Goal: Task Accomplishment & Management: Manage account settings

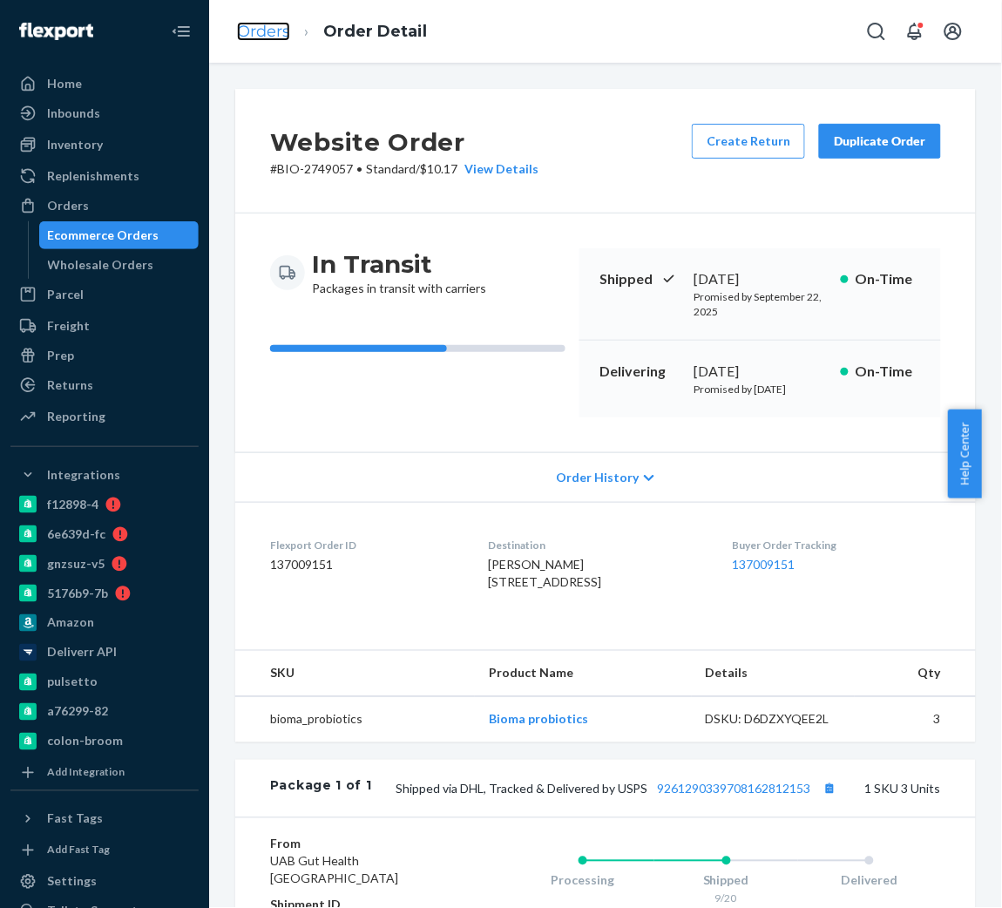
click at [262, 28] on link "Orders" at bounding box center [263, 31] width 53 height 19
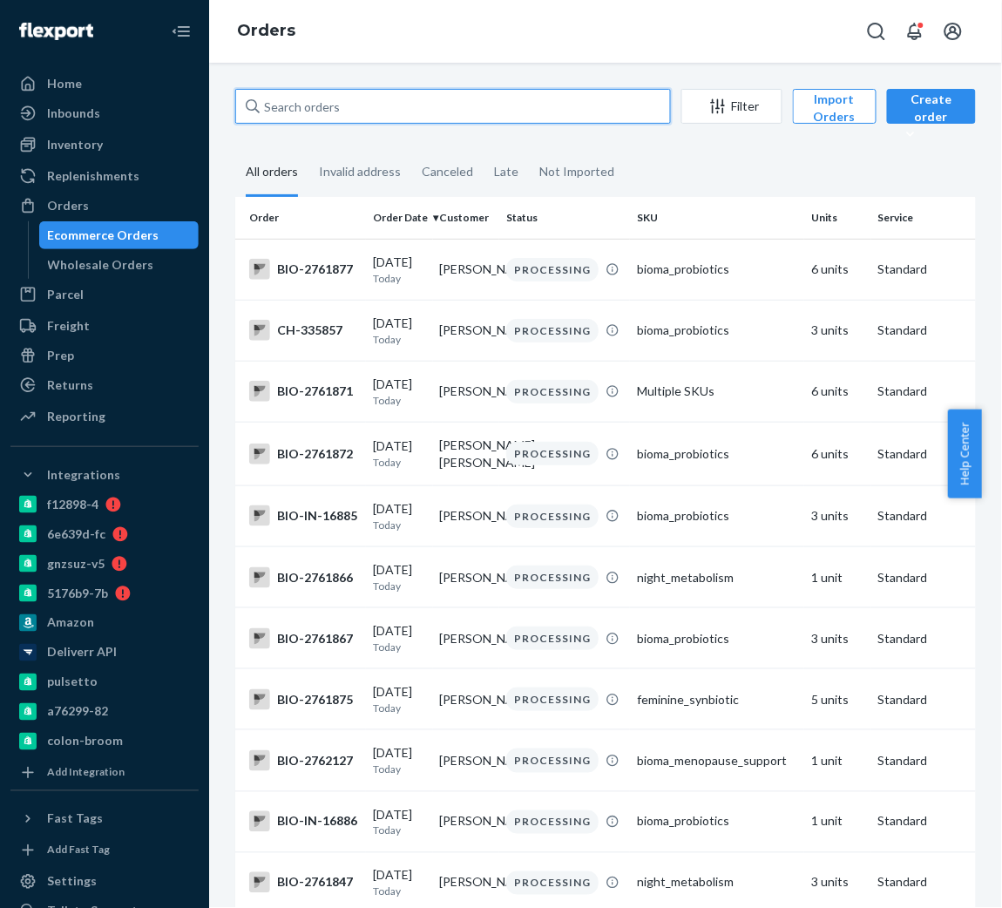
click at [322, 107] on input "text" at bounding box center [453, 106] width 436 height 35
paste input "2759510"
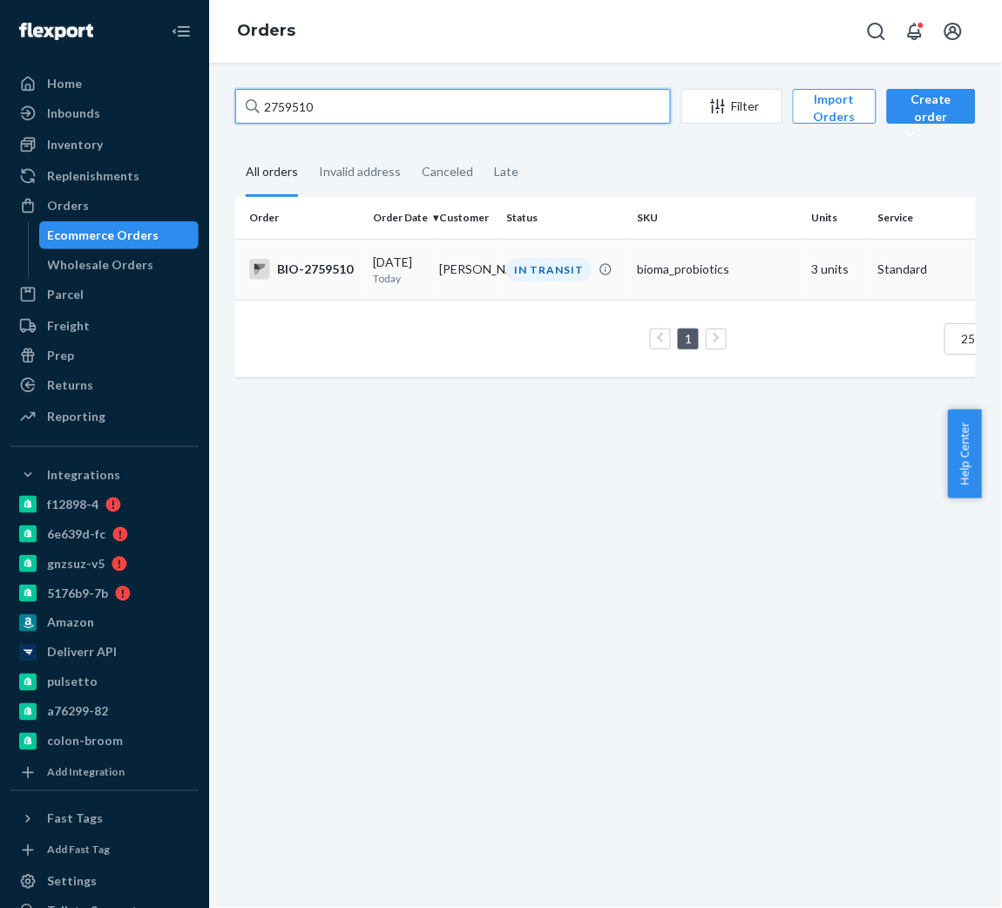
type input "2759510"
click at [291, 275] on div "BIO-2759510" at bounding box center [304, 269] width 110 height 21
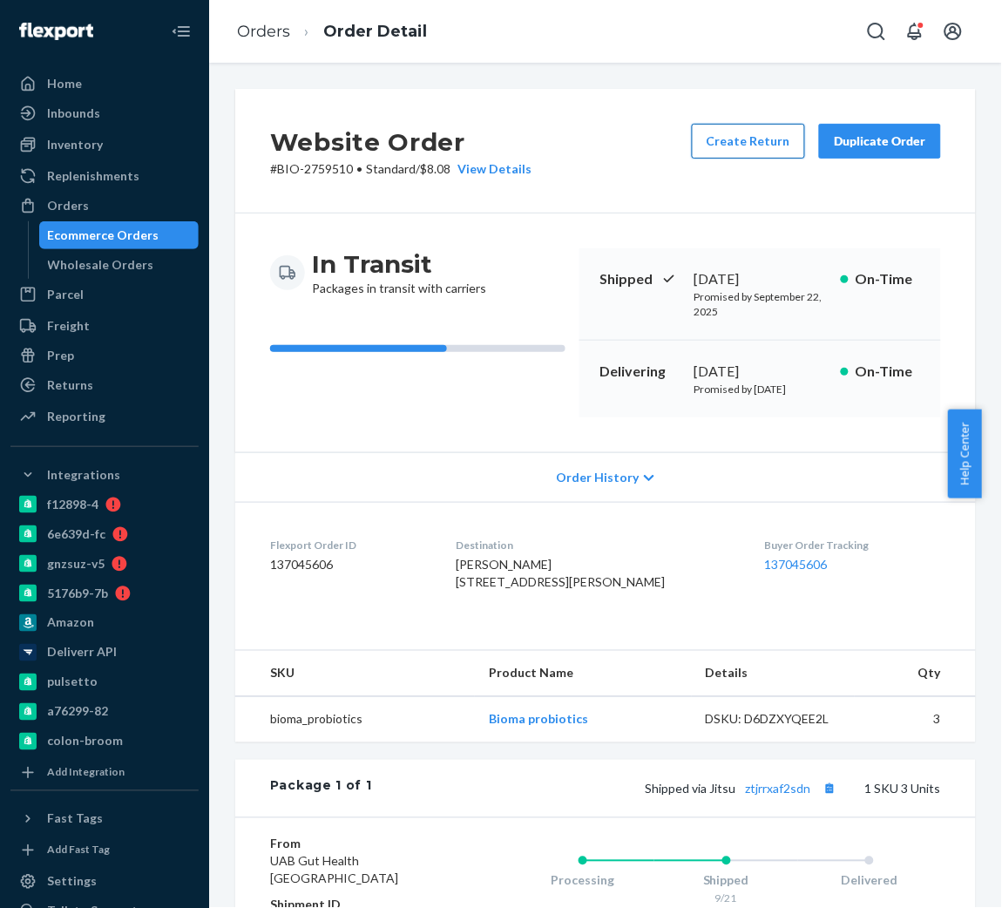
click at [721, 140] on button "Create Return" at bounding box center [748, 141] width 113 height 35
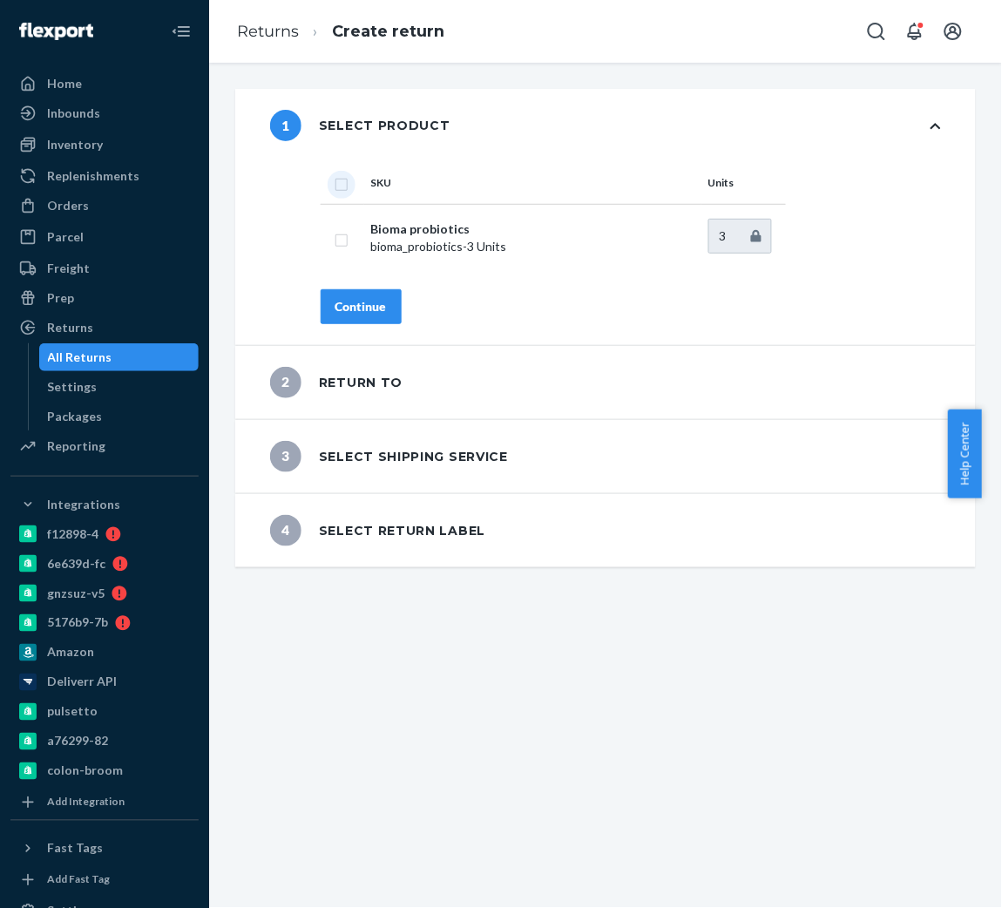
click at [342, 178] on input "checkbox" at bounding box center [342, 182] width 14 height 18
checkbox input "true"
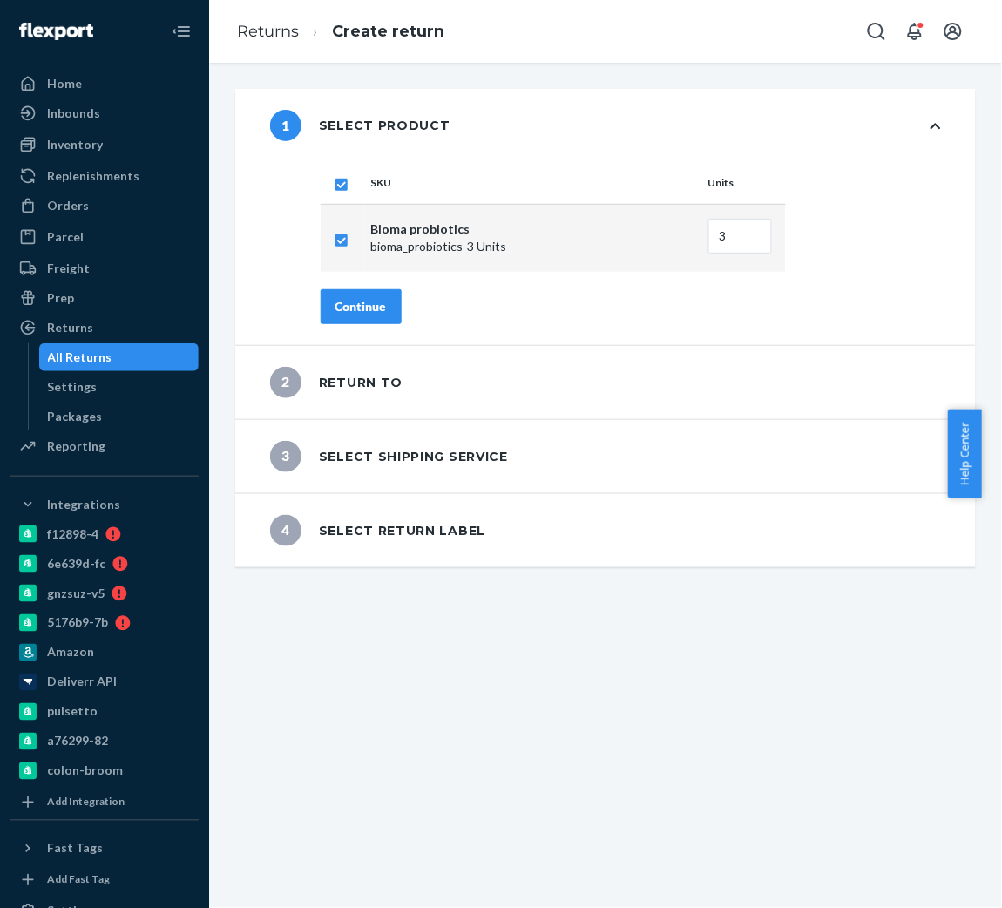
click at [358, 311] on div "Continue" at bounding box center [361, 306] width 51 height 17
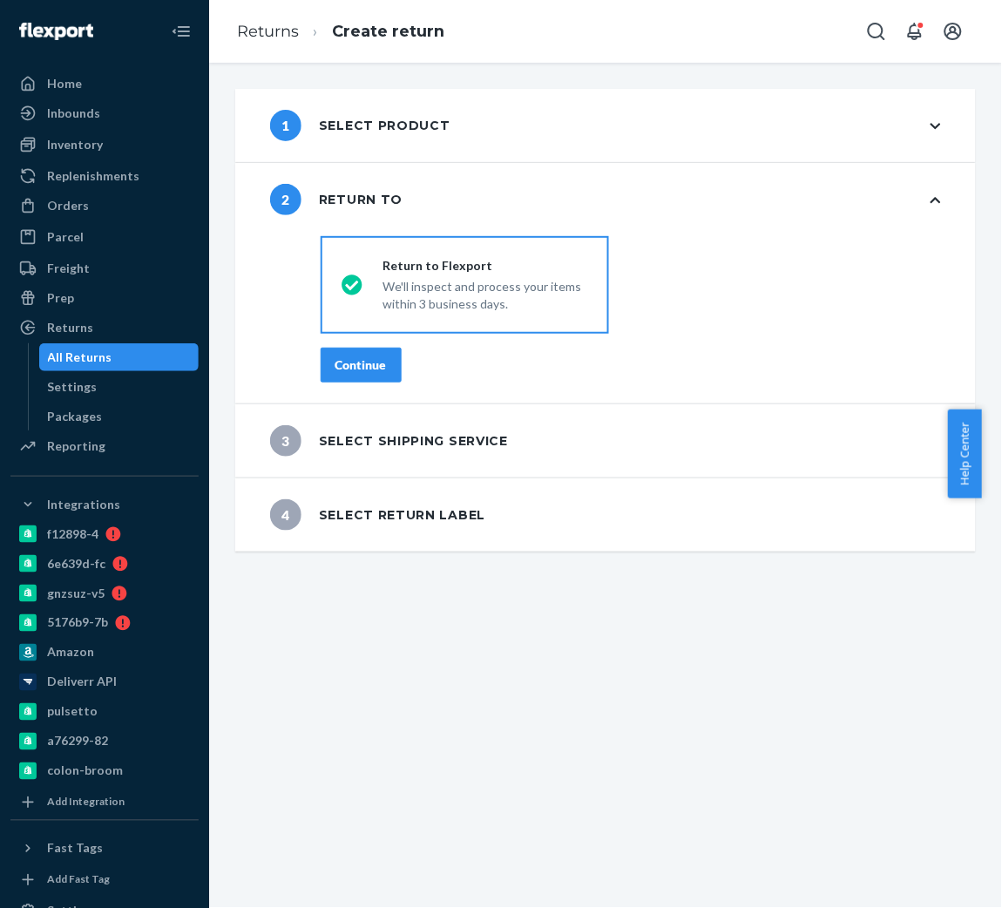
click at [353, 369] on div "Continue" at bounding box center [361, 364] width 51 height 17
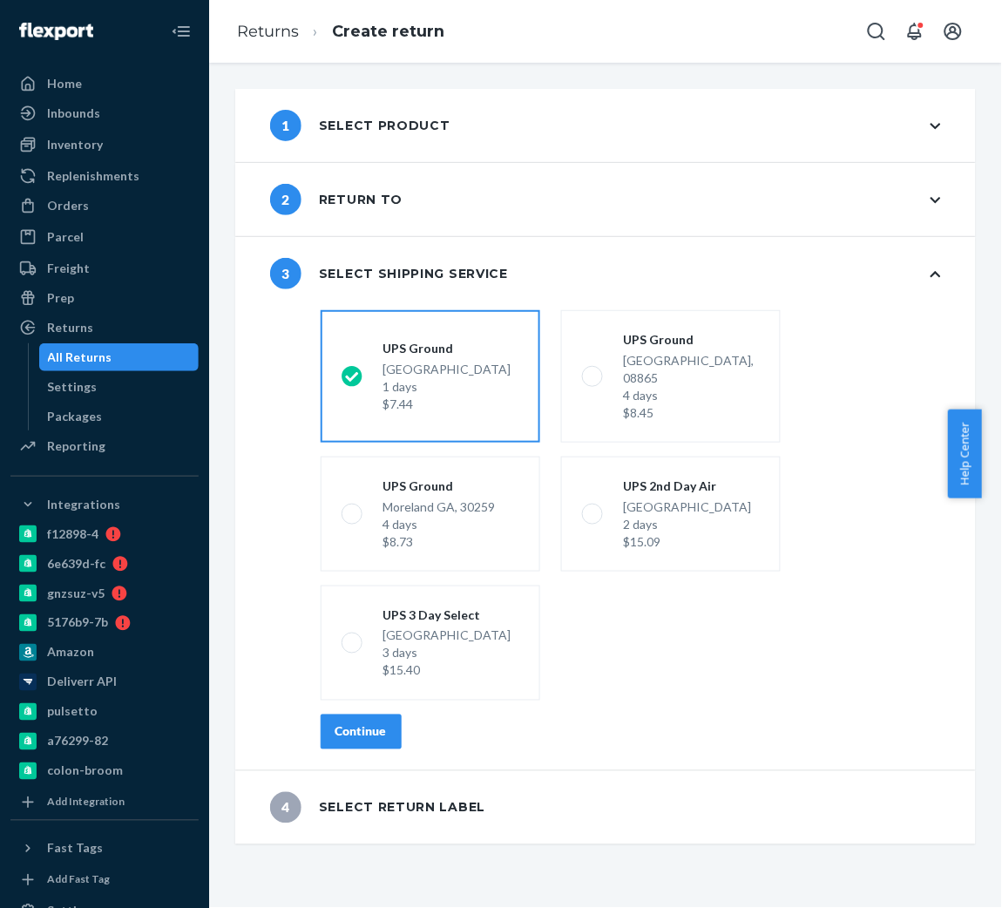
click at [370, 715] on button "Continue" at bounding box center [361, 732] width 81 height 35
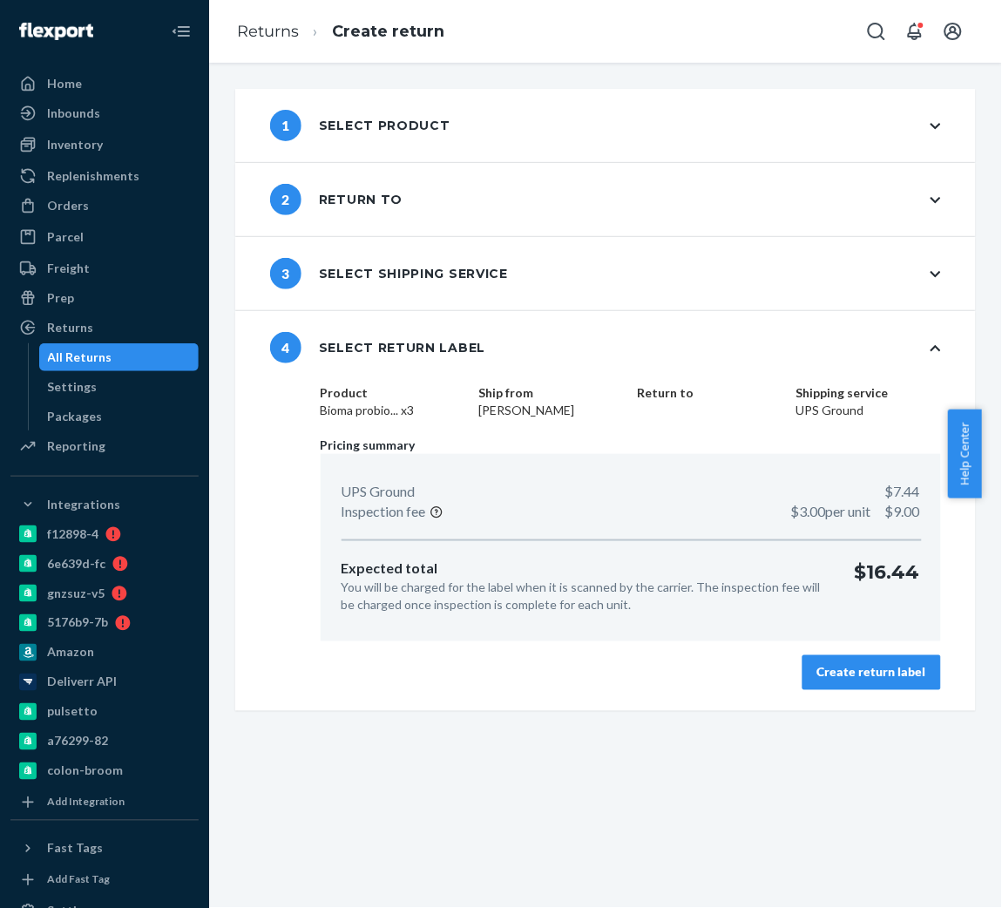
click at [874, 661] on button "Create return label" at bounding box center [872, 672] width 139 height 35
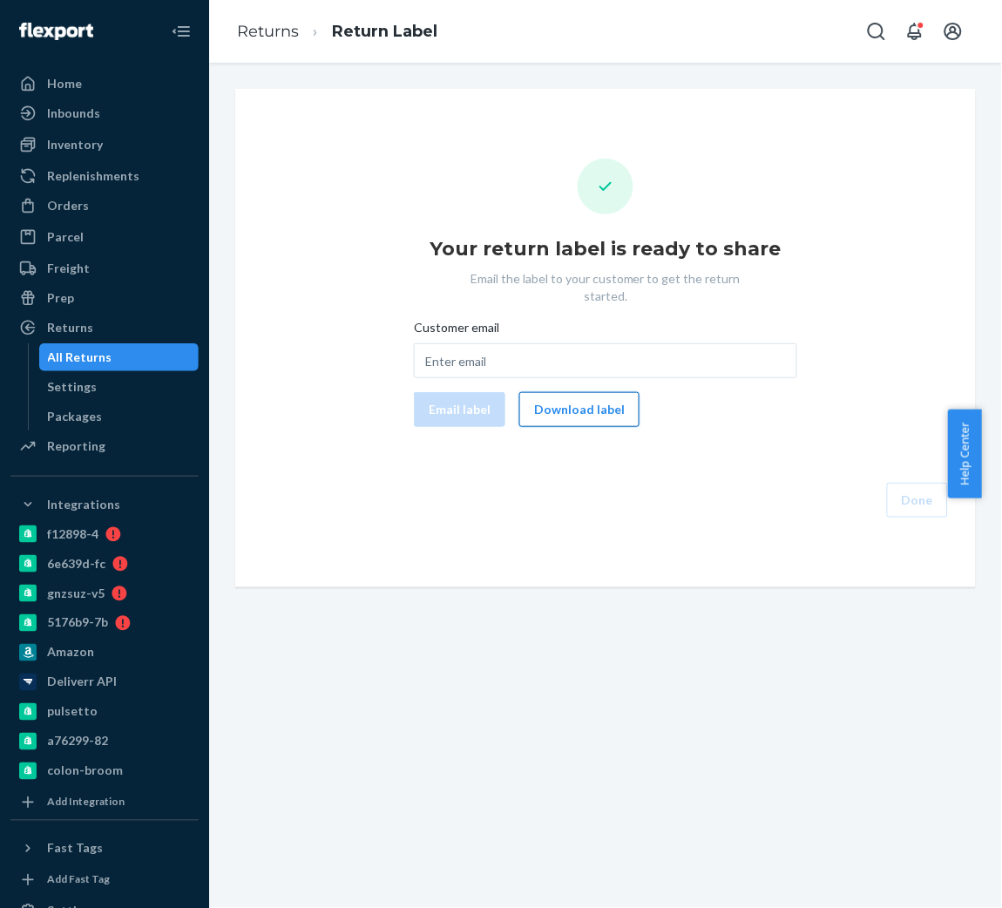
click at [593, 397] on button "Download label" at bounding box center [579, 409] width 120 height 35
click at [91, 214] on div "Orders" at bounding box center [104, 205] width 185 height 24
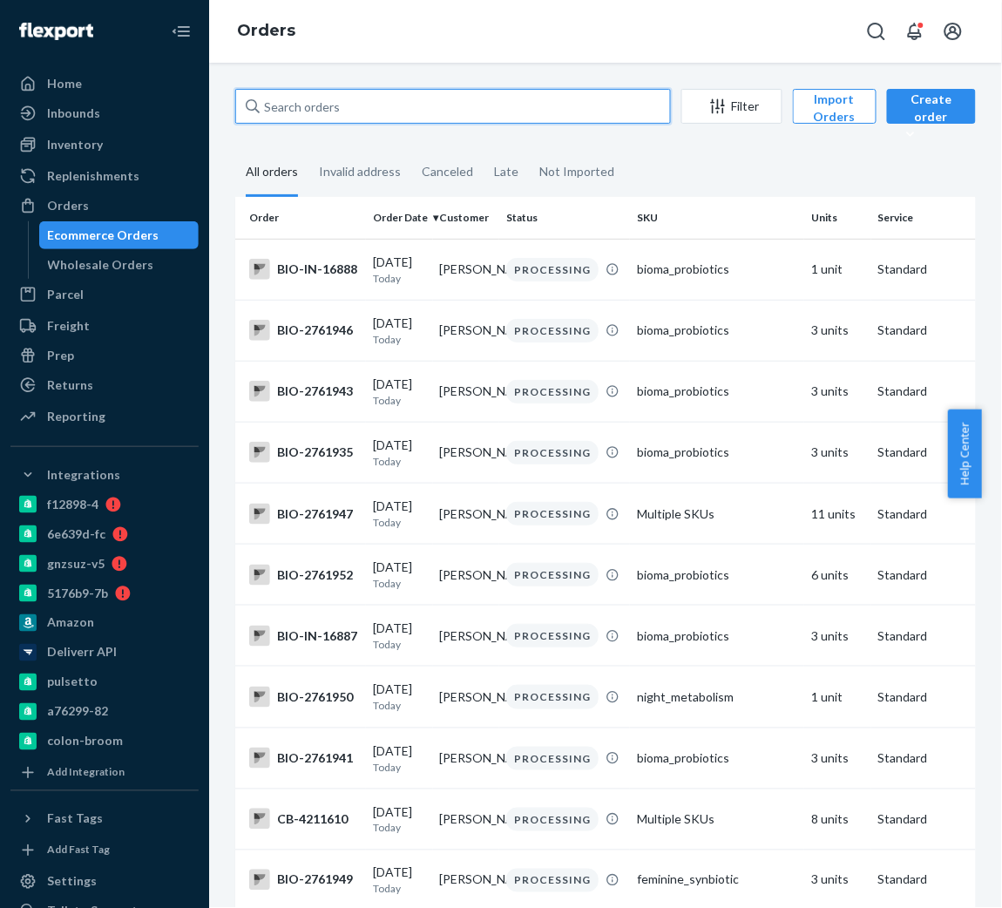
click at [336, 110] on input "text" at bounding box center [453, 106] width 436 height 35
paste input "2752263"
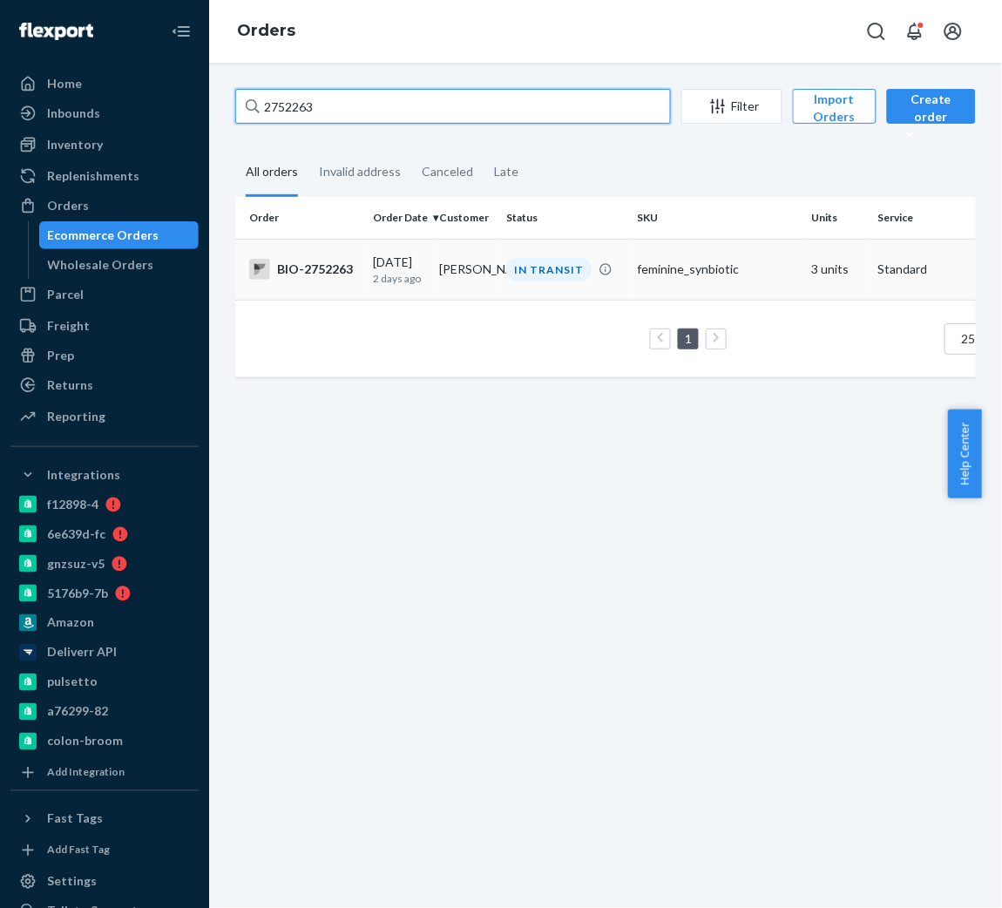
type input "2752263"
click at [317, 272] on div "BIO-2752263" at bounding box center [304, 269] width 110 height 21
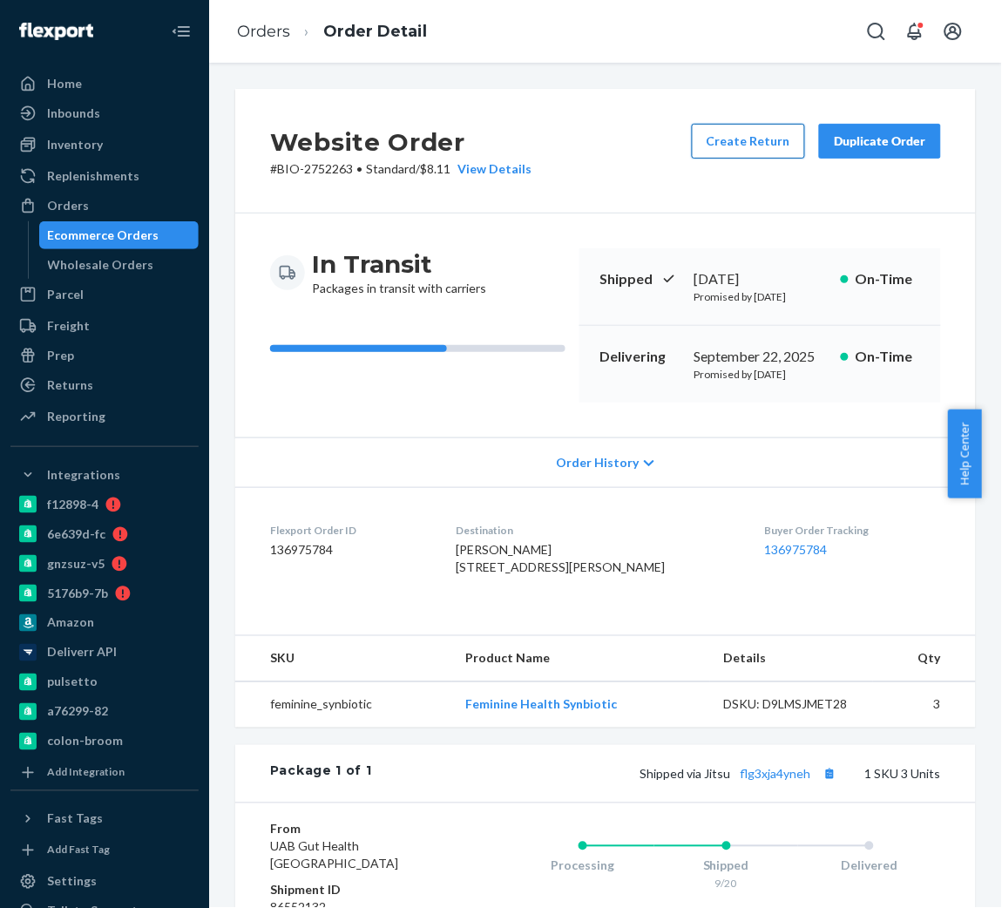
click at [749, 129] on button "Create Return" at bounding box center [748, 141] width 113 height 35
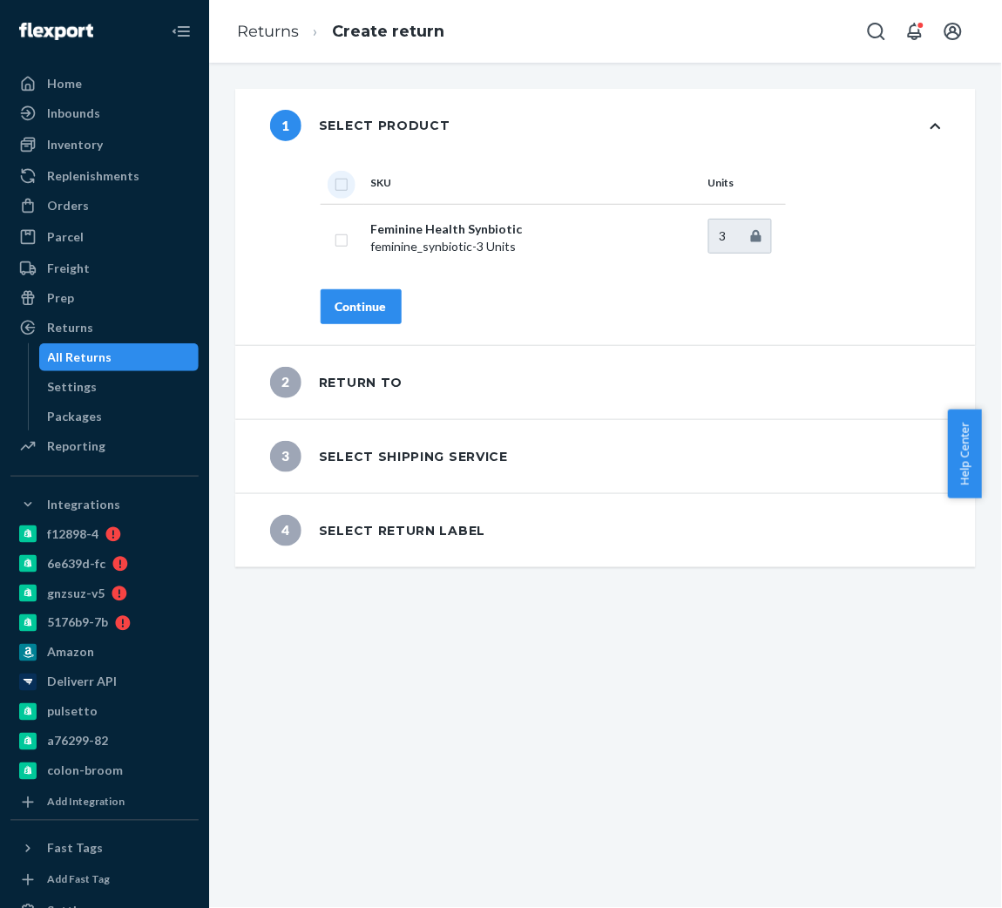
click at [339, 187] on input "checkbox" at bounding box center [342, 182] width 14 height 18
checkbox input "true"
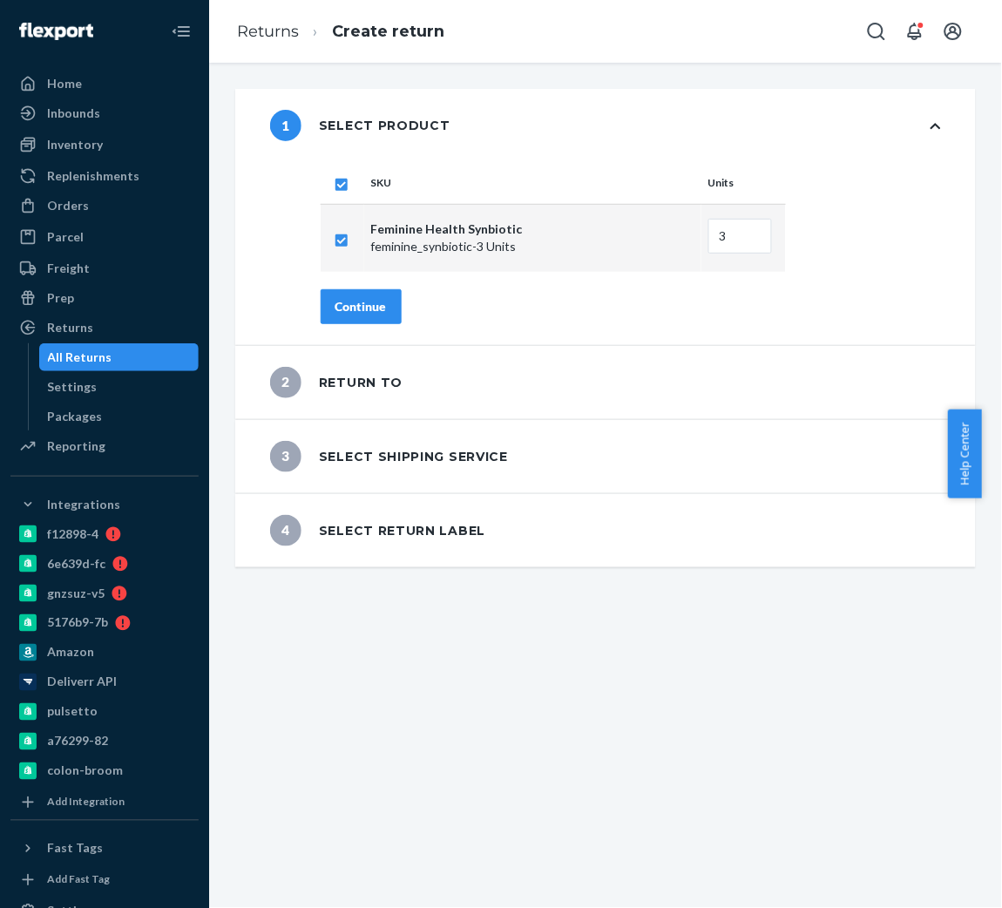
click at [356, 322] on button "Continue" at bounding box center [361, 306] width 81 height 35
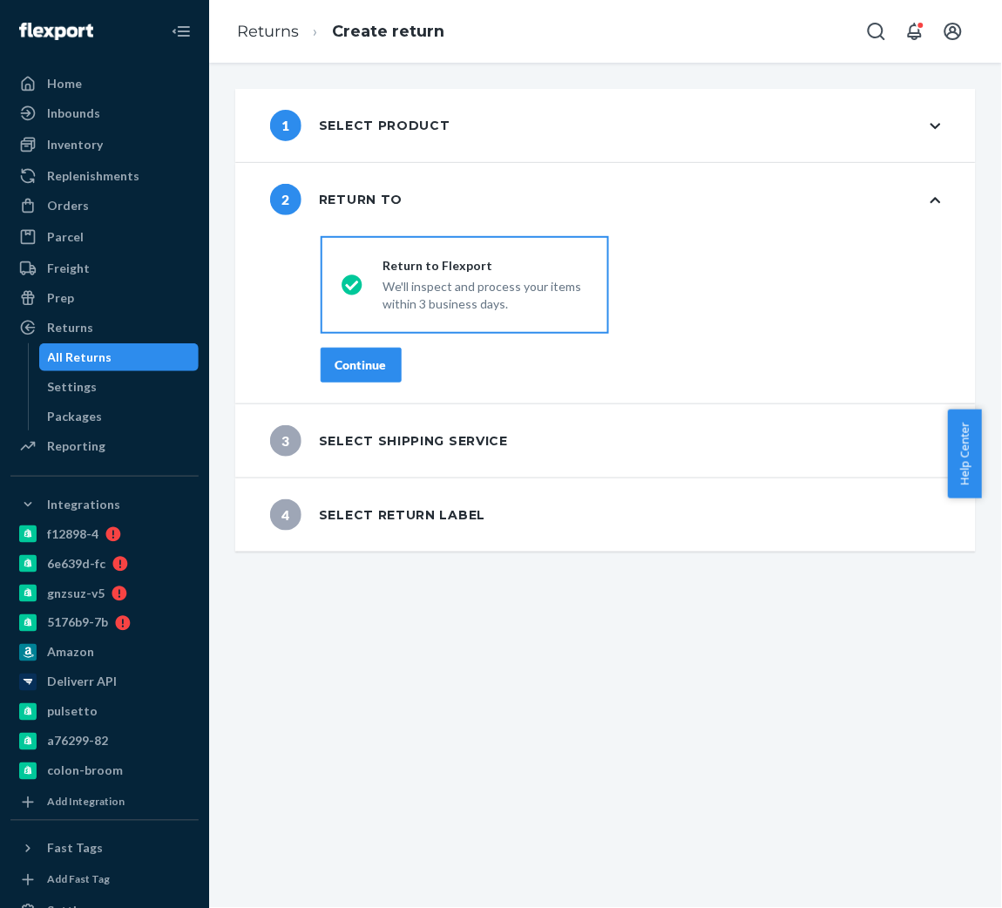
click at [351, 356] on div "Continue" at bounding box center [361, 364] width 51 height 17
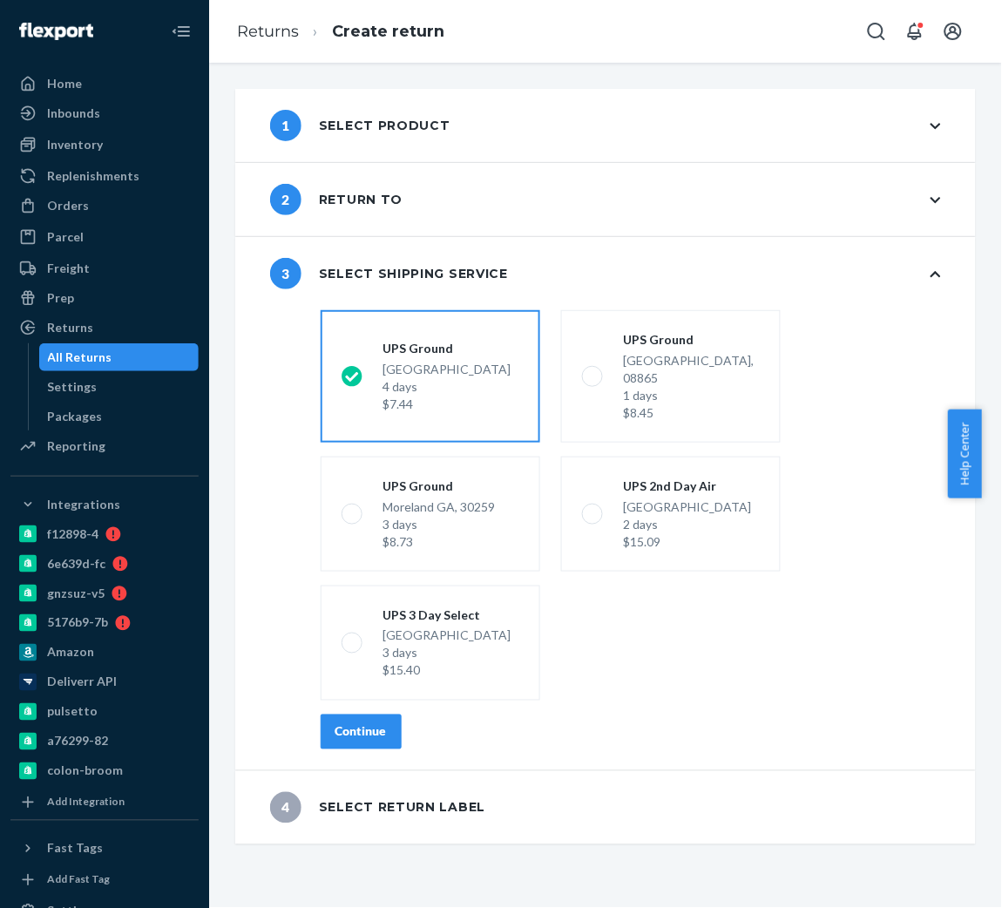
click at [360, 694] on div "shippingRatesRadioGroup UPS Ground Highland CA, 92346 4 days $7.44 UPS Ground P…" at bounding box center [631, 536] width 690 height 467
click at [360, 723] on div "Continue" at bounding box center [361, 731] width 51 height 17
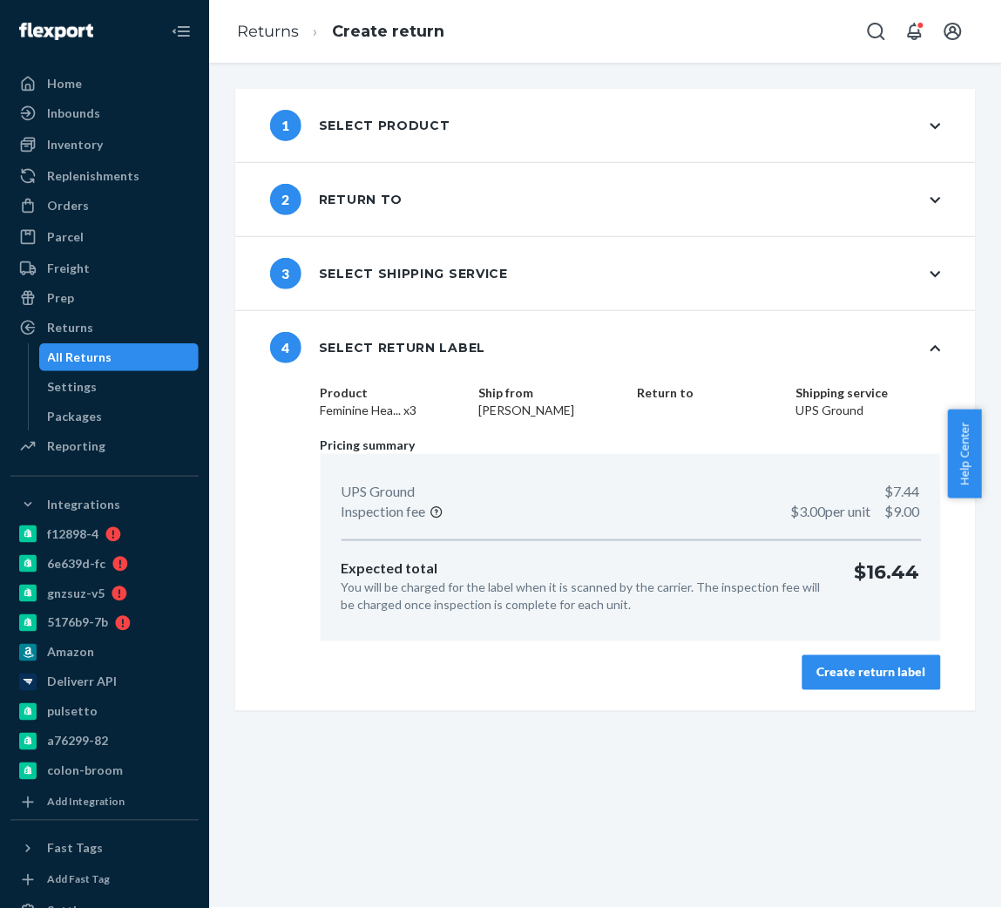
click at [817, 677] on div "Create return label" at bounding box center [871, 672] width 109 height 17
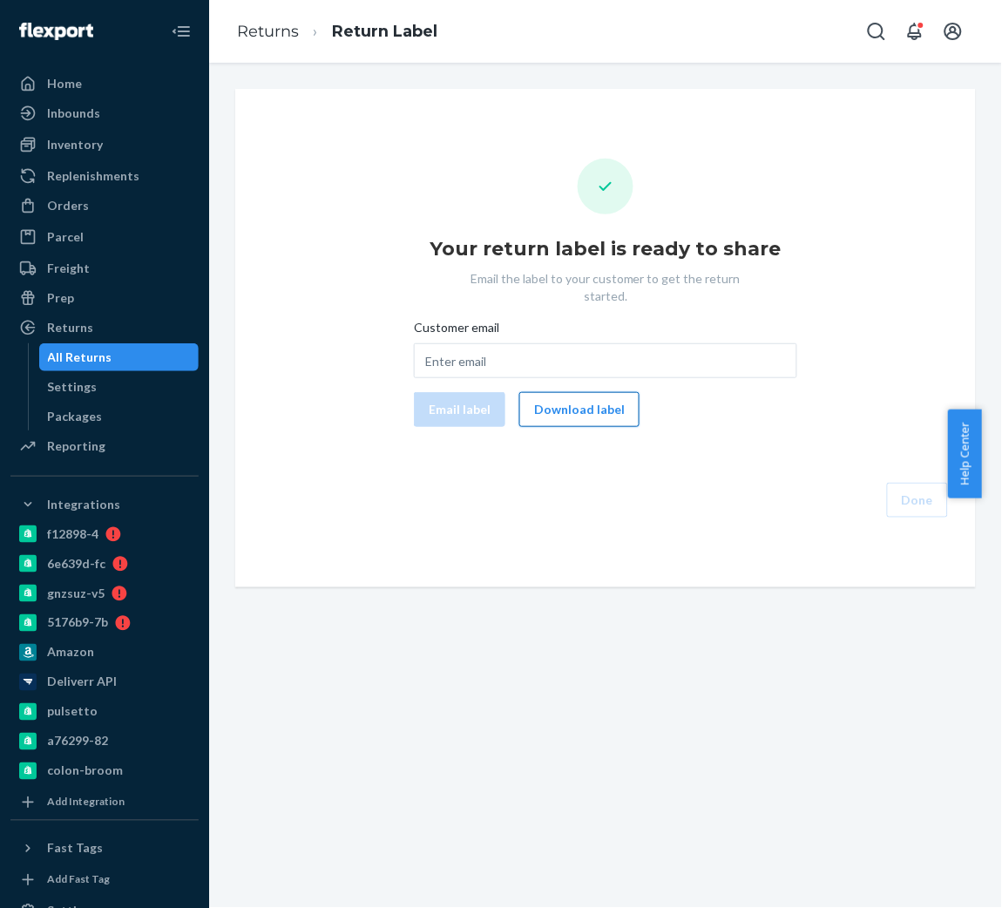
click at [598, 392] on button "Download label" at bounding box center [579, 409] width 120 height 35
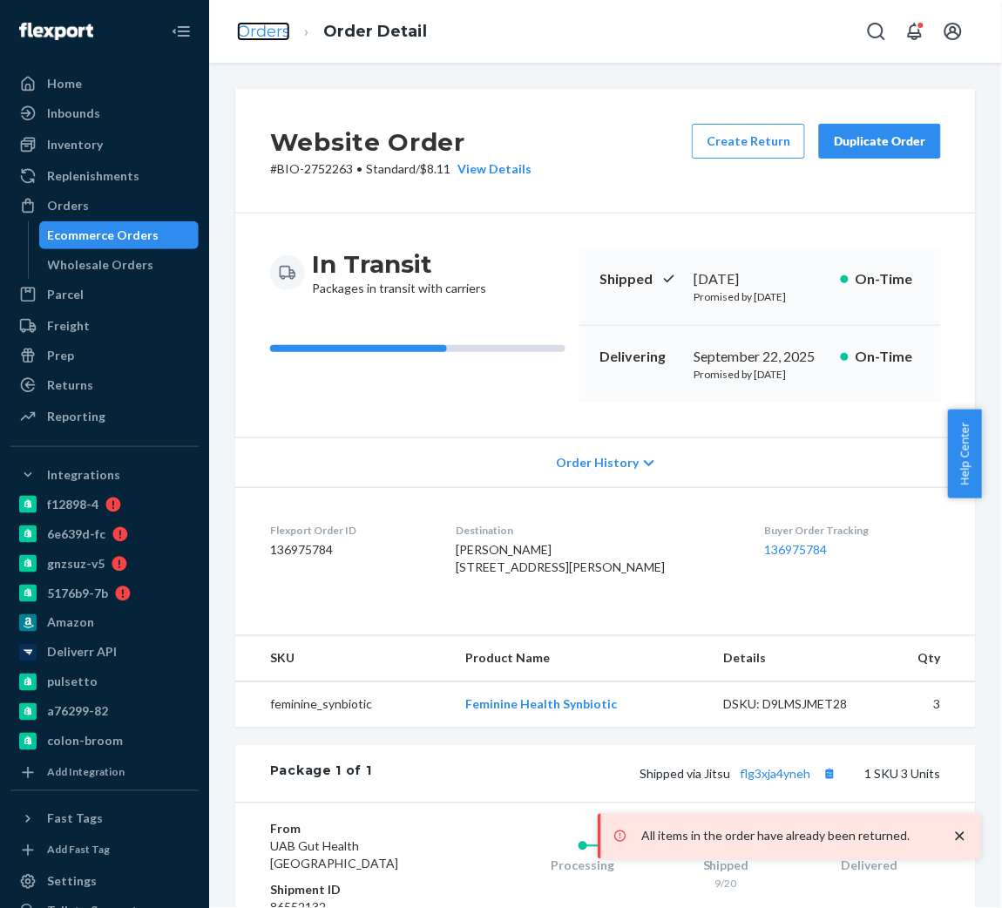
click at [275, 35] on link "Orders" at bounding box center [263, 31] width 53 height 19
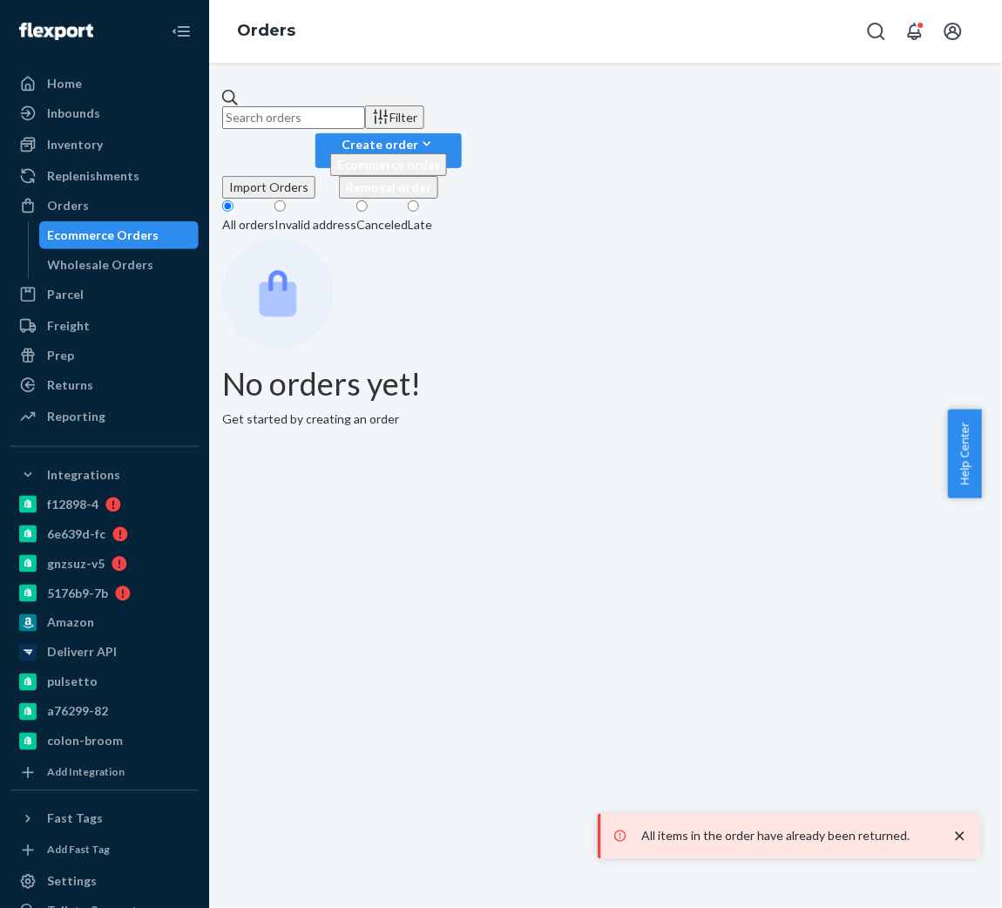
click at [286, 106] on input "text" at bounding box center [293, 117] width 143 height 23
paste input "2745343"
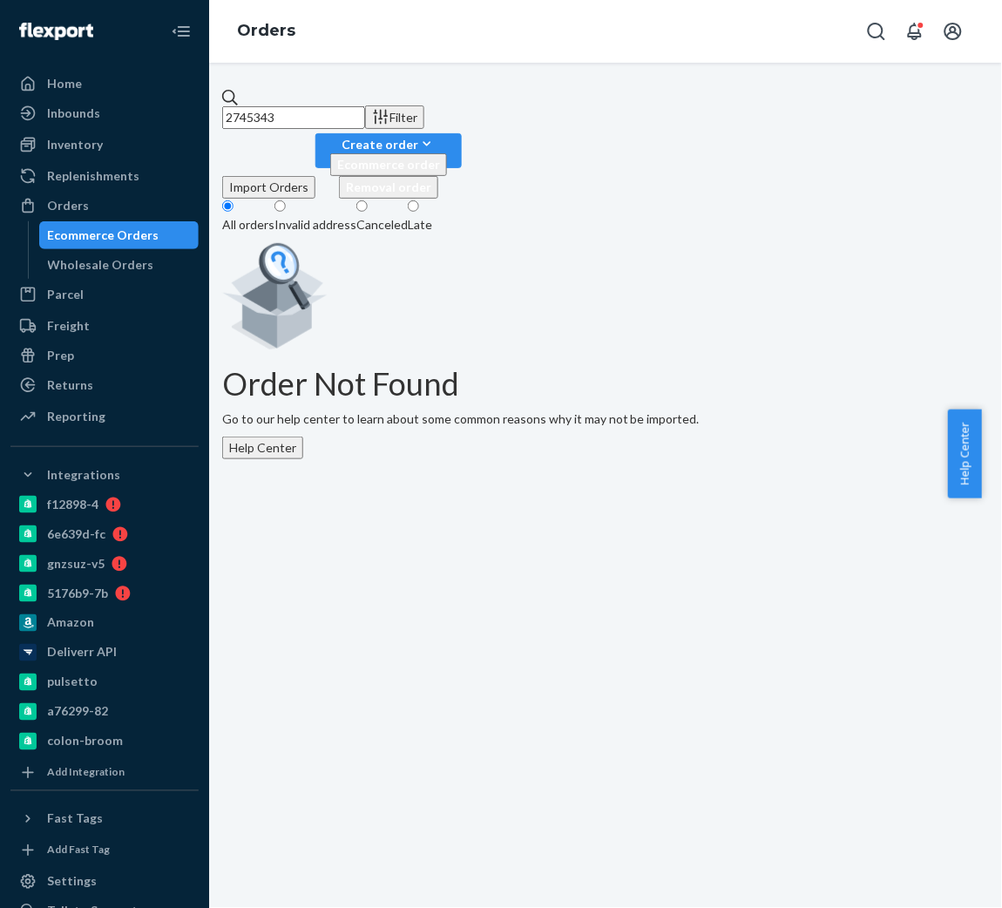
click at [309, 112] on input "2745343" at bounding box center [293, 117] width 143 height 23
drag, startPoint x: 332, startPoint y: 107, endPoint x: 276, endPoint y: 97, distance: 56.7
click at [276, 106] on input "2745343" at bounding box center [293, 117] width 143 height 23
type input "2"
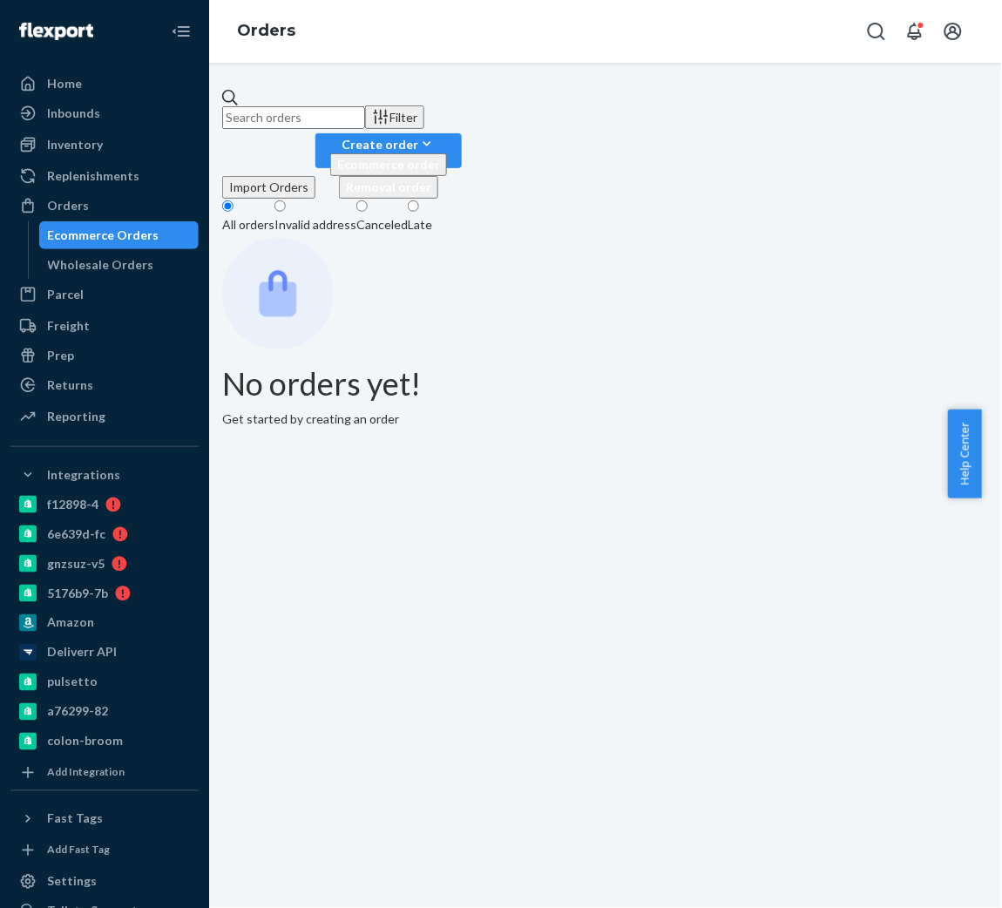
paste input "2745343"
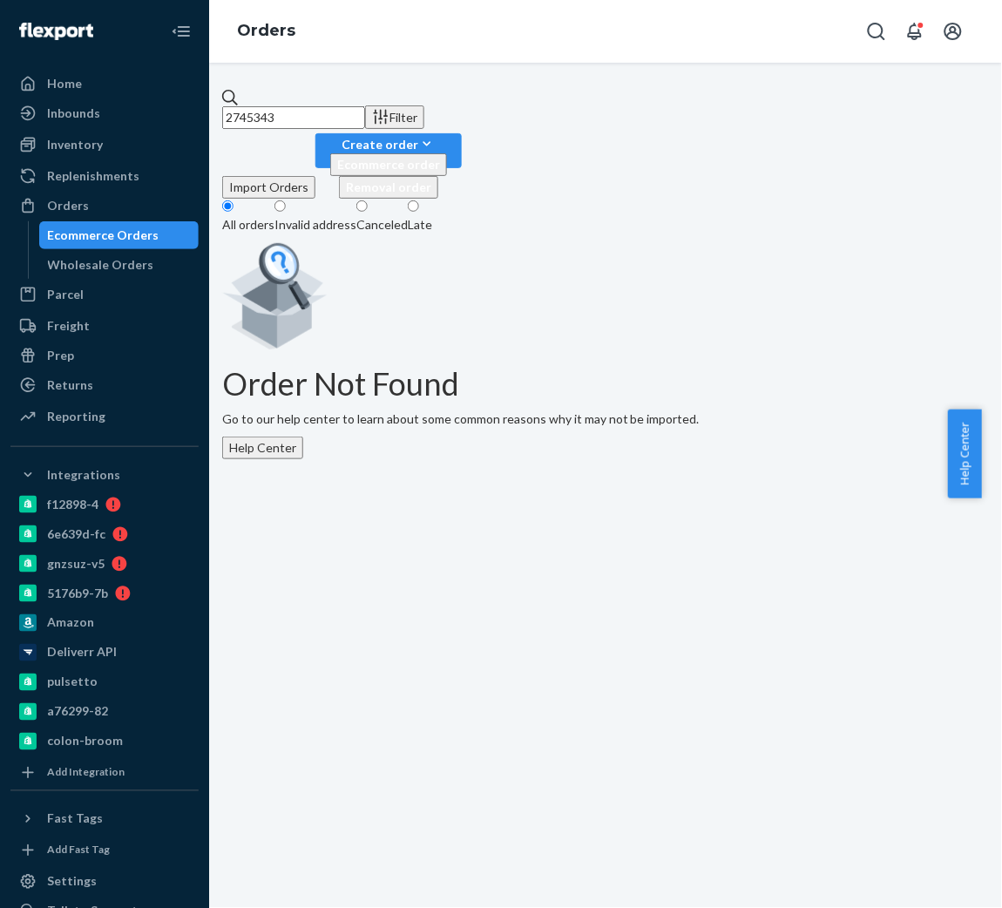
click at [338, 106] on input "2745343" at bounding box center [293, 117] width 143 height 23
paste input "easystreet52@yahoo.com"
drag, startPoint x: 412, startPoint y: 97, endPoint x: 119, endPoint y: 92, distance: 292.9
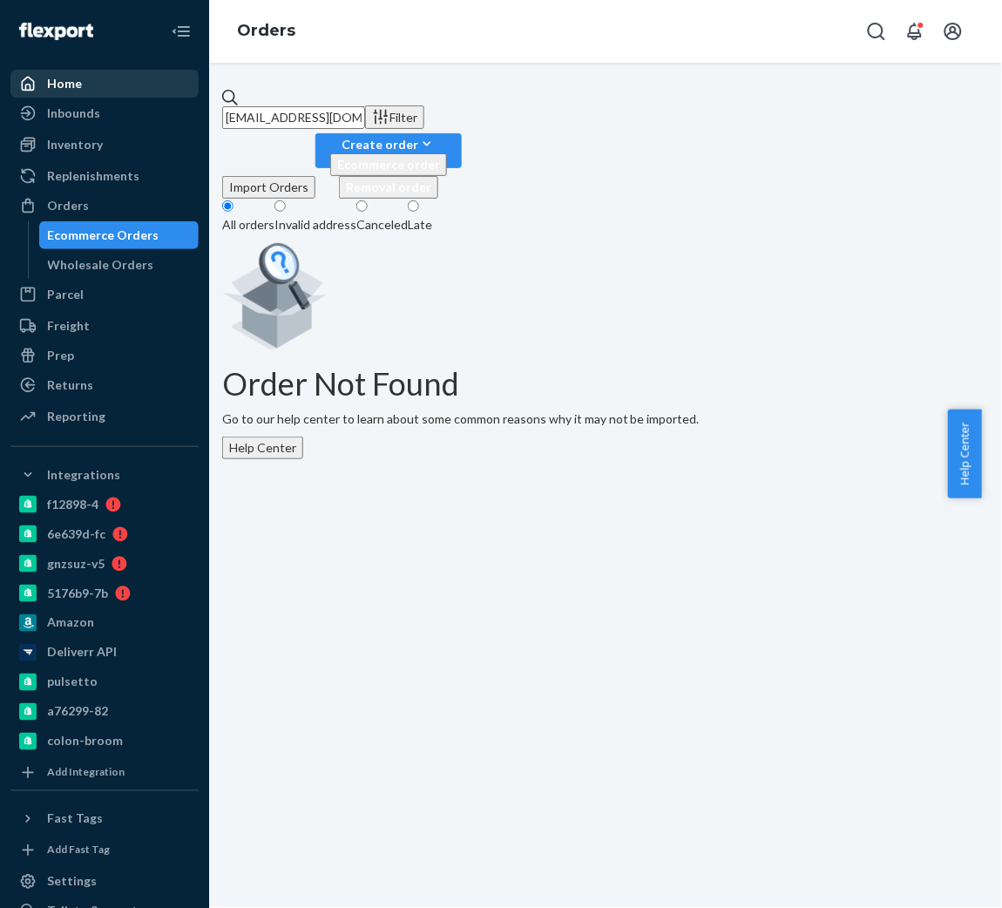
click at [119, 92] on div "Home Inbounds Shipping Plans Problems Inventory Products Branded Packaging Repl…" at bounding box center [501, 454] width 1002 height 908
paste input "2745343"
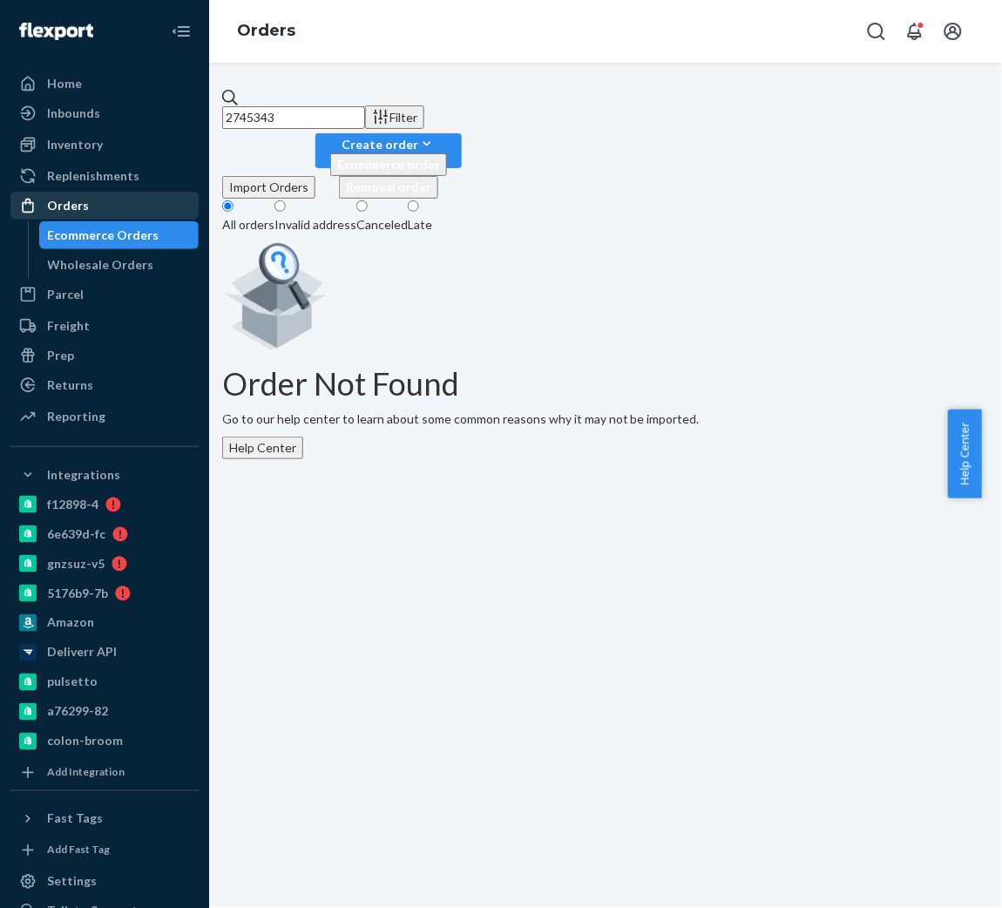
click at [57, 197] on div "Orders" at bounding box center [68, 205] width 42 height 17
click at [349, 106] on input "2745343" at bounding box center [293, 117] width 143 height 23
click at [359, 118] on input "2745343" at bounding box center [293, 117] width 143 height 23
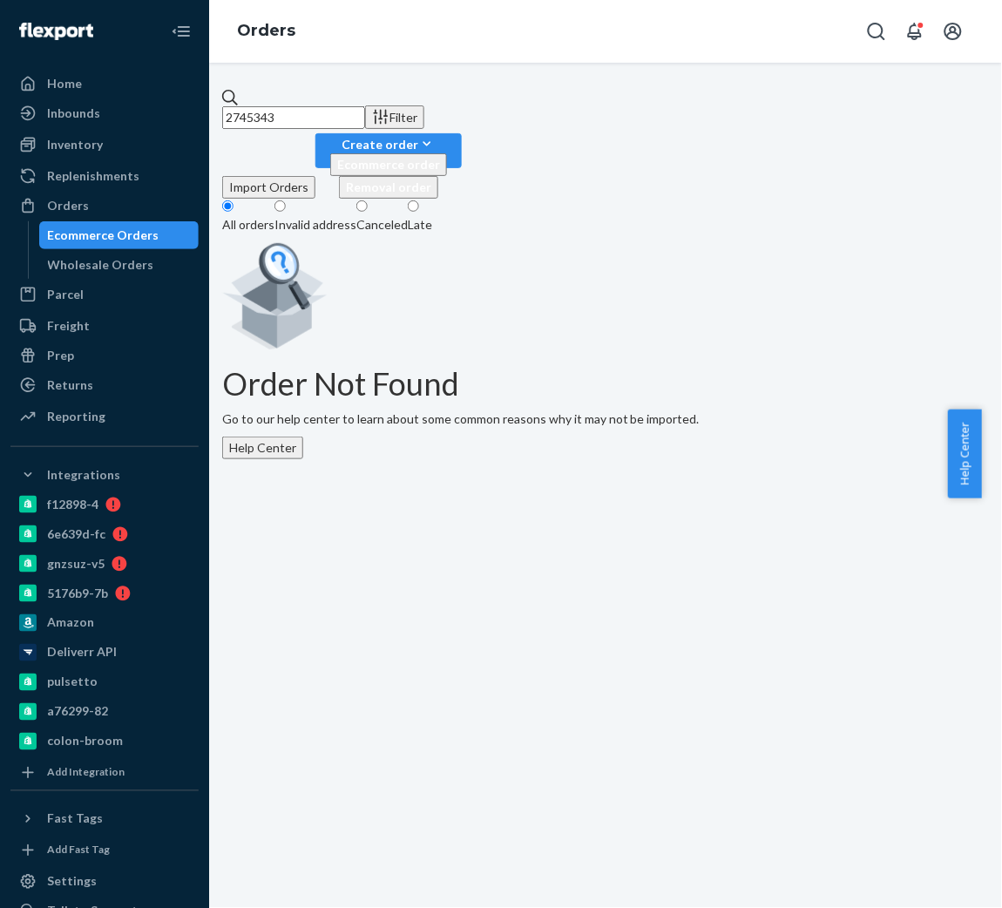
click at [359, 118] on input "2745343" at bounding box center [293, 117] width 143 height 23
paste input "LEWISVILLE, TX 75067, US To Granbury, TX 76048, US"
click at [365, 106] on input "LEWISVILLE, TX 75067, US To Granbury, TX 76048, US" at bounding box center [293, 117] width 143 height 23
drag, startPoint x: 417, startPoint y: 108, endPoint x: 613, endPoint y: 127, distance: 197.0
click at [613, 127] on div "LEWISVILLE, TX 75067, US Granbury, TX 76048, US Filter Import Orders Create ord…" at bounding box center [605, 144] width 767 height 110
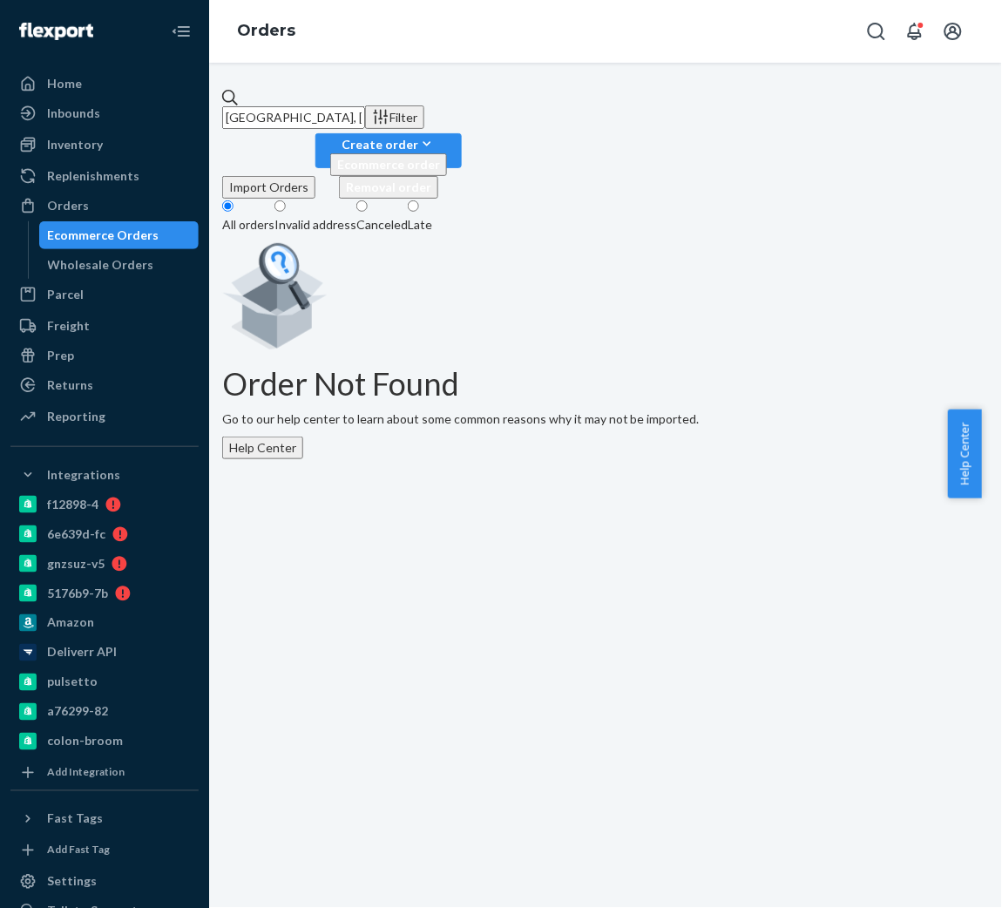
type input "LEWISVILLE, TX 75067, US"
click at [38, 206] on div at bounding box center [33, 205] width 28 height 17
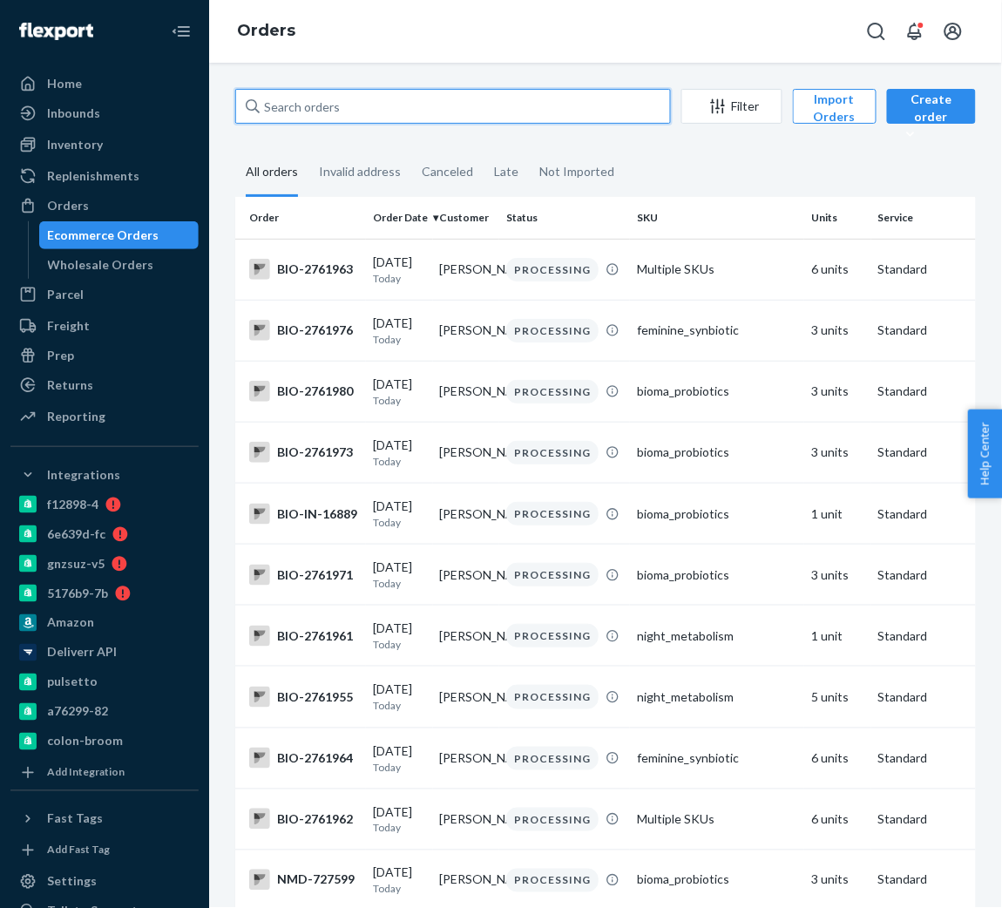
click at [348, 102] on input "text" at bounding box center [453, 106] width 436 height 35
paste input "2745343"
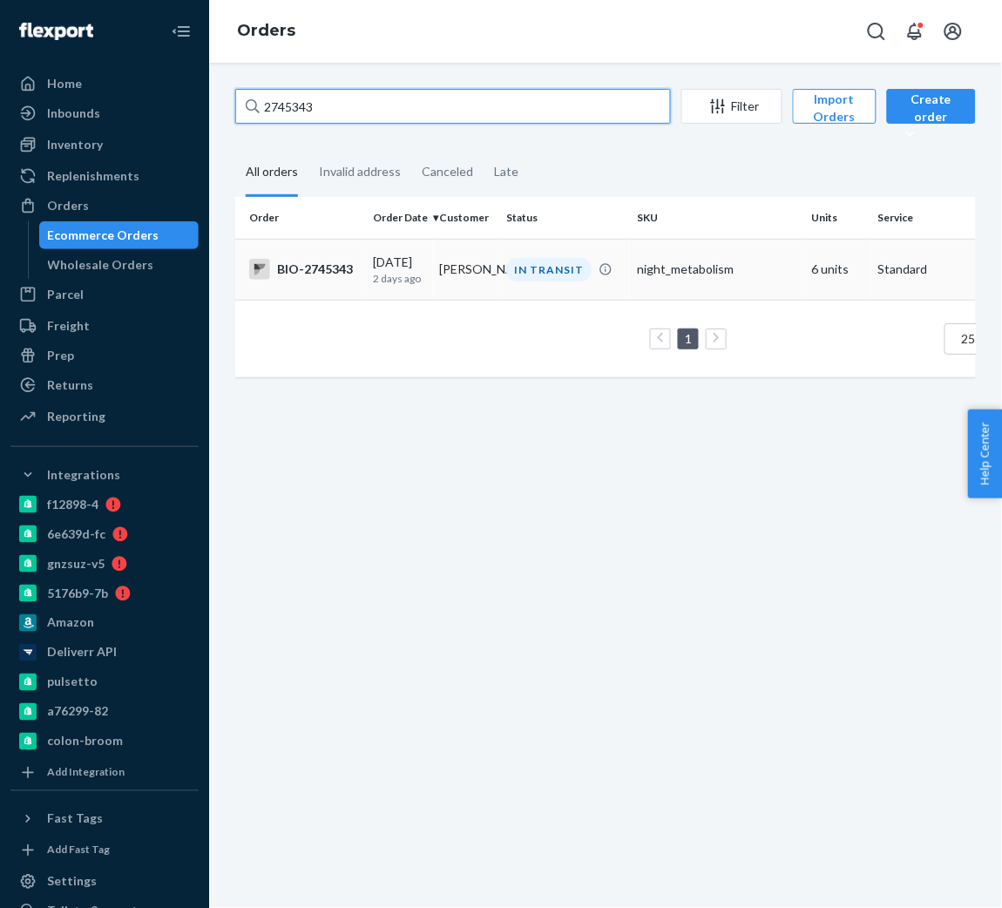
type input "2745343"
click at [330, 272] on div "BIO-2745343" at bounding box center [304, 269] width 110 height 21
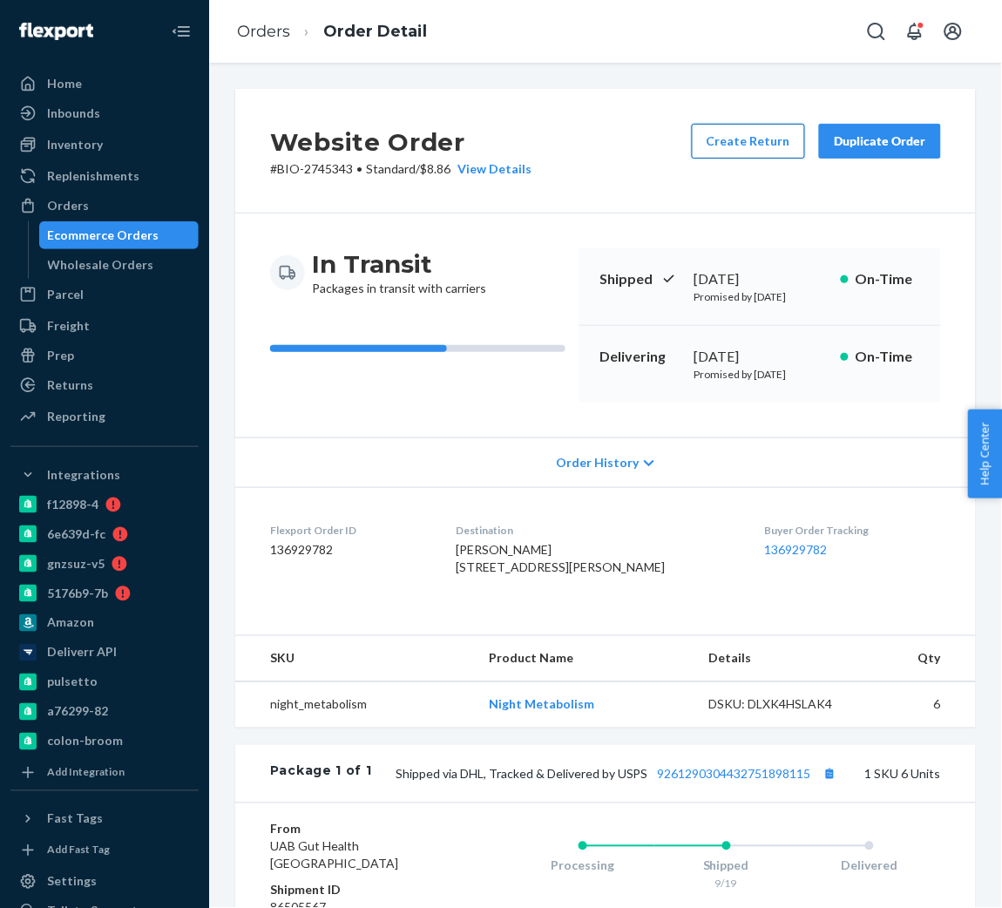
click at [764, 150] on button "Create Return" at bounding box center [748, 141] width 113 height 35
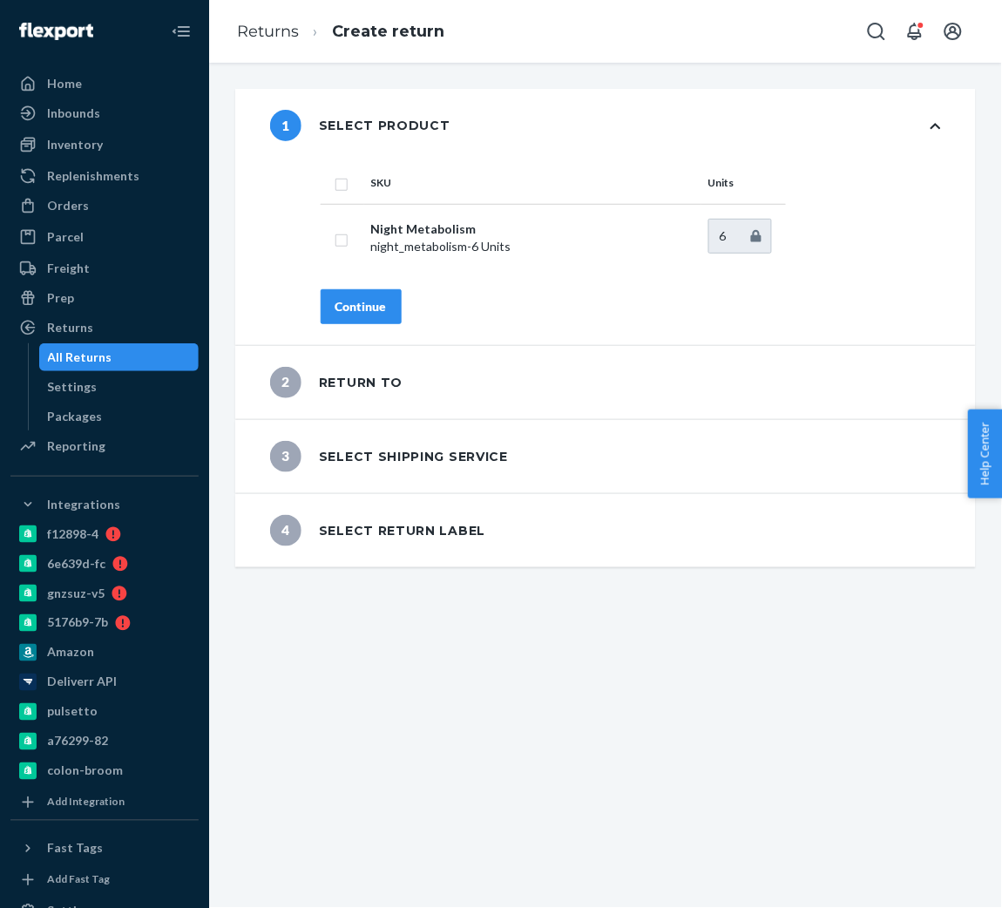
click at [346, 187] on input "checkbox" at bounding box center [342, 182] width 14 height 18
checkbox input "true"
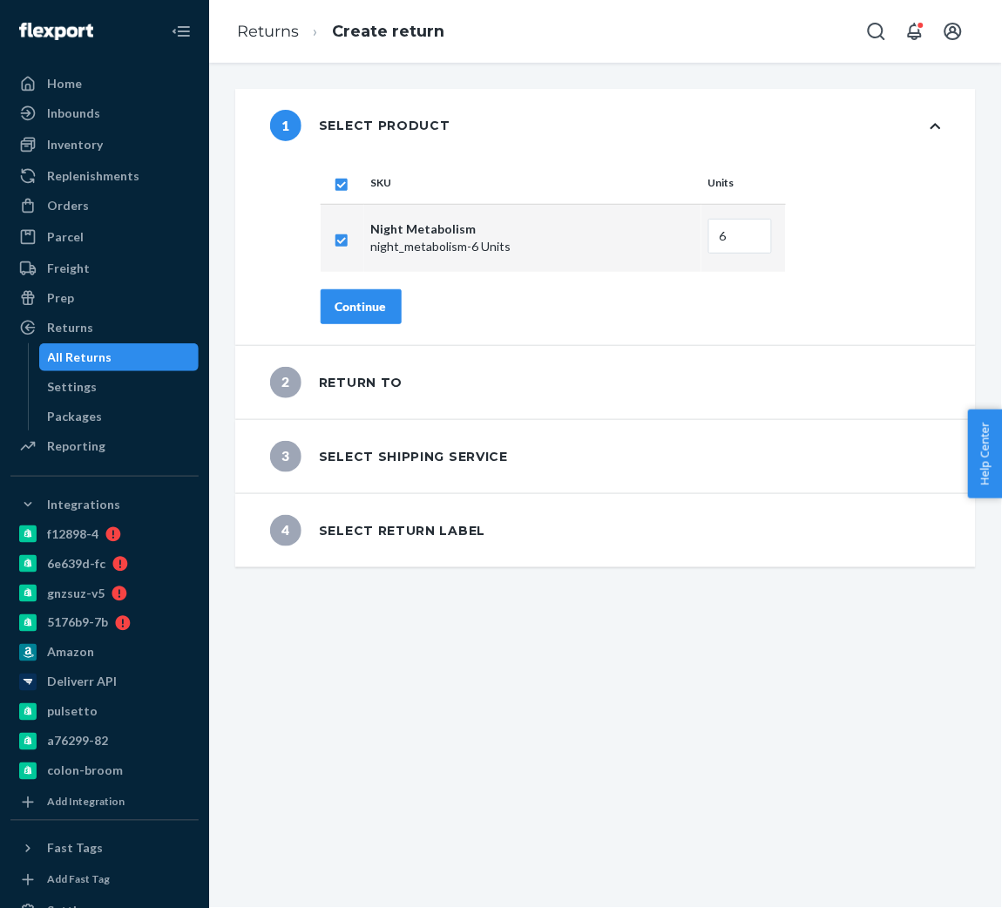
click at [351, 321] on button "Continue" at bounding box center [361, 306] width 81 height 35
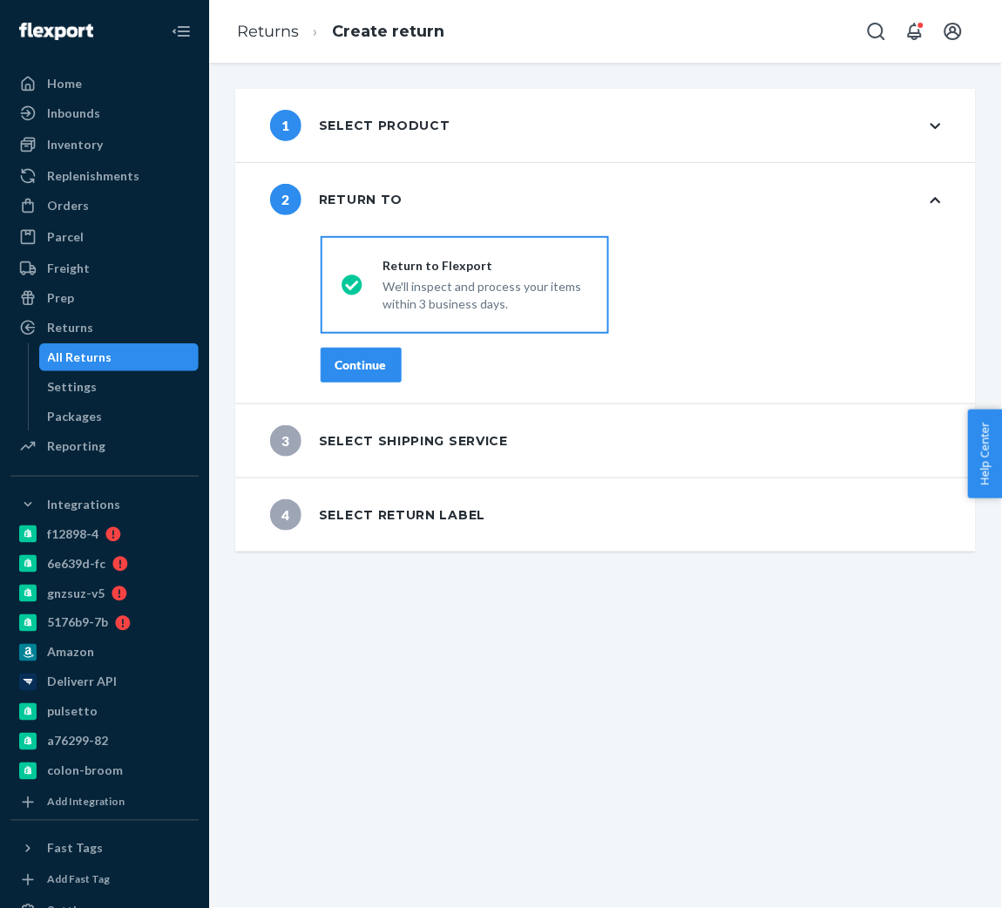
click at [353, 360] on div "Continue" at bounding box center [361, 364] width 51 height 17
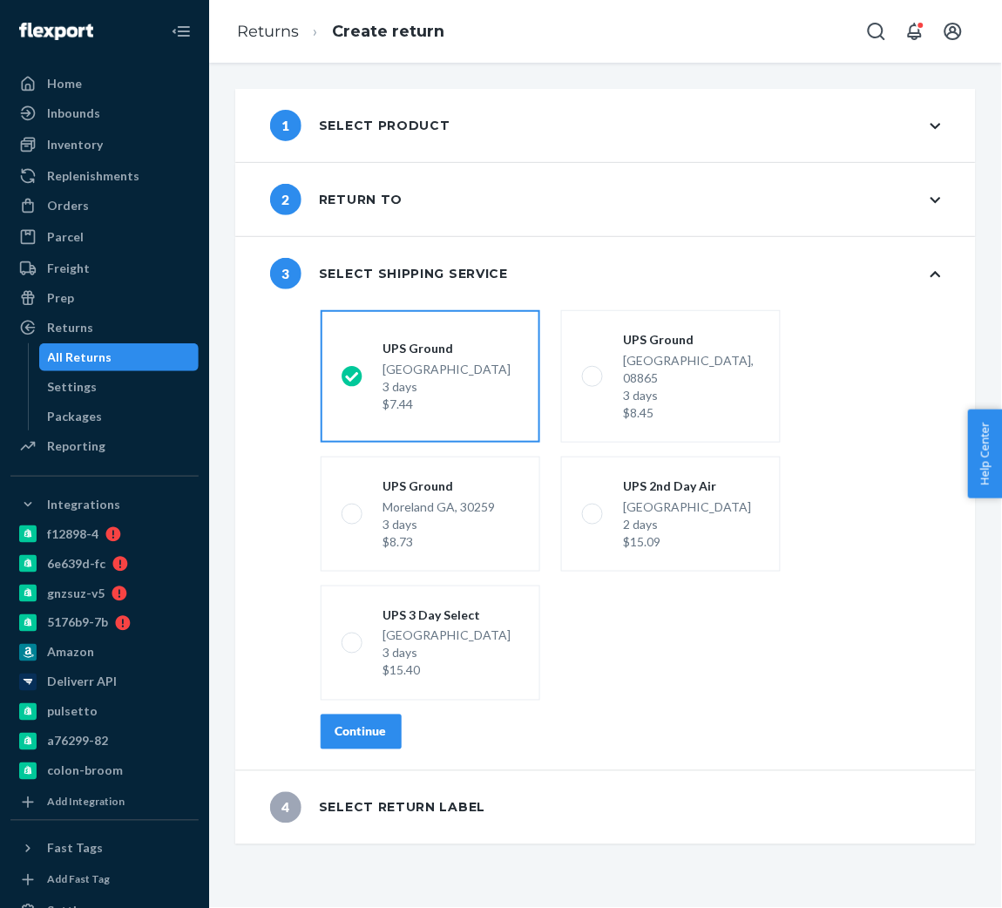
click at [336, 723] on div "Continue" at bounding box center [361, 731] width 51 height 17
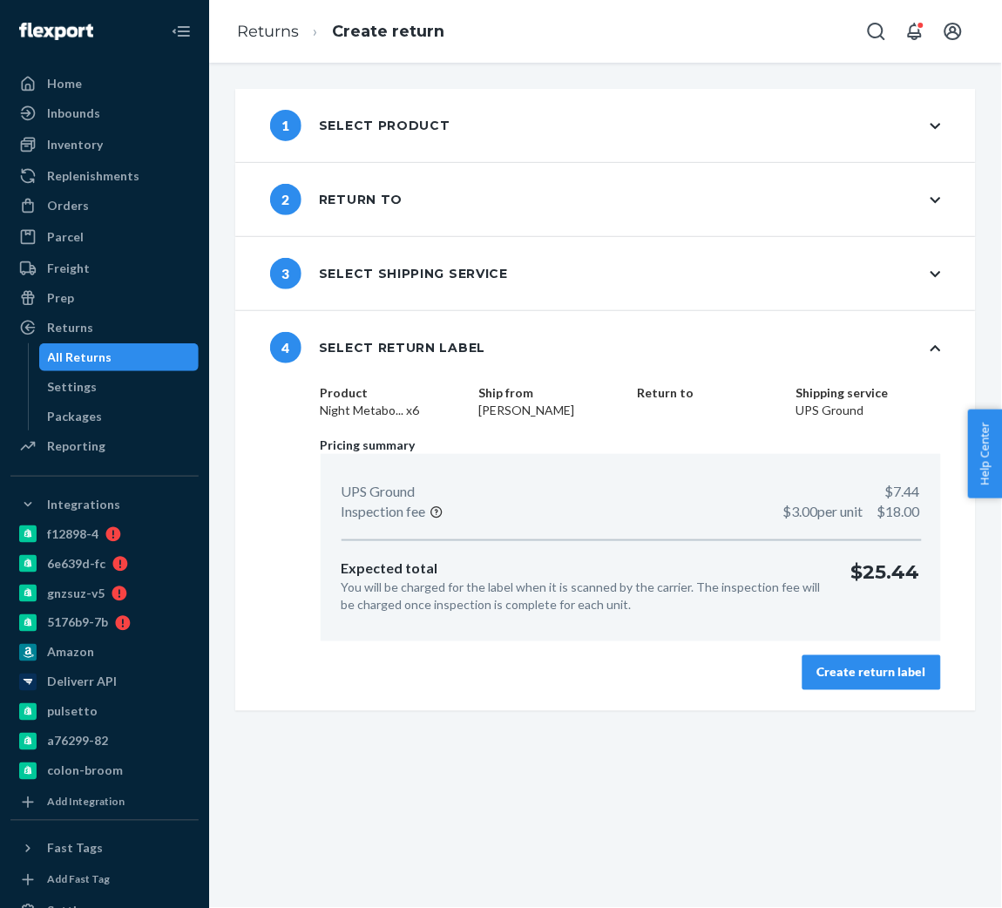
click at [844, 672] on div "Create return label" at bounding box center [871, 672] width 109 height 17
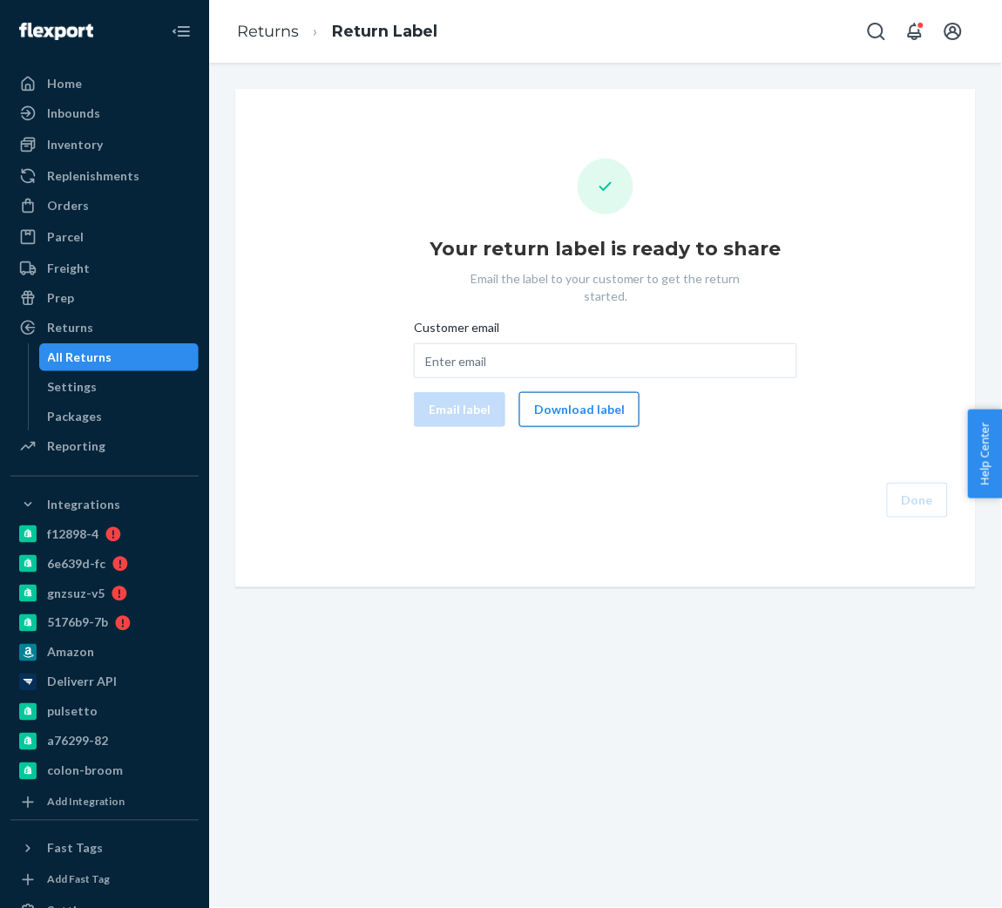
click at [581, 392] on button "Download label" at bounding box center [579, 409] width 120 height 35
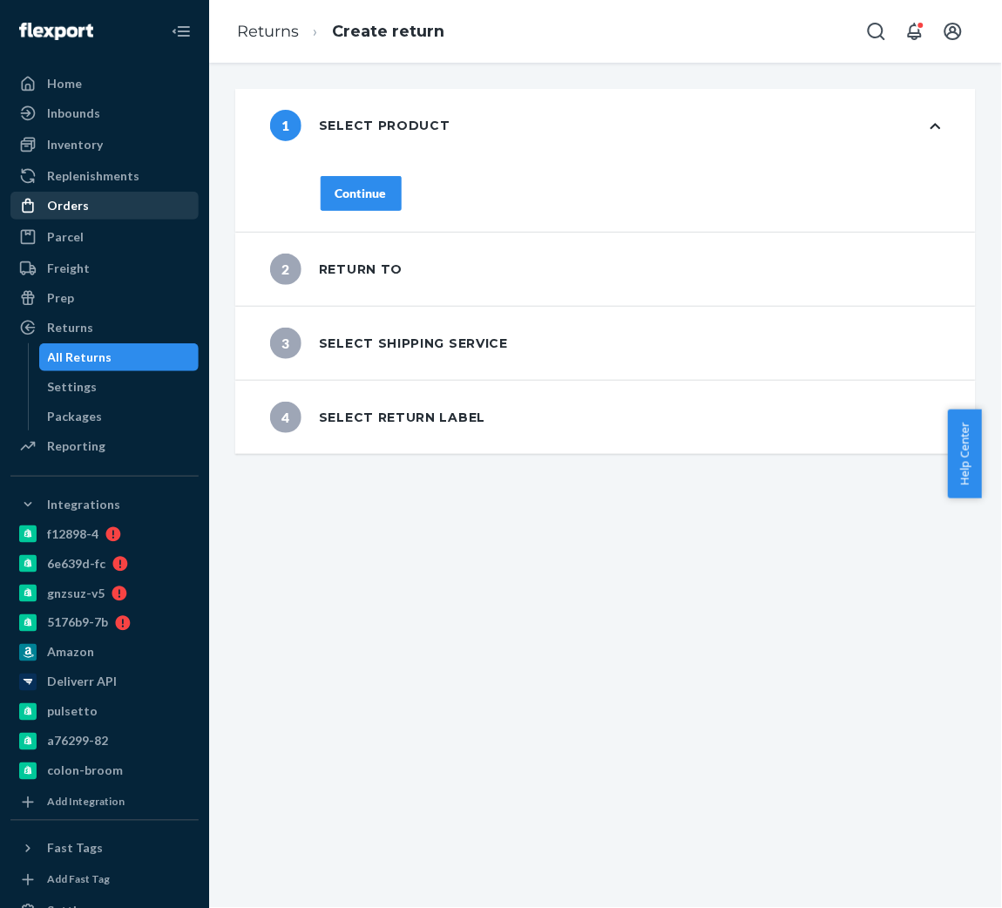
click at [92, 218] on div "Orders" at bounding box center [104, 205] width 185 height 24
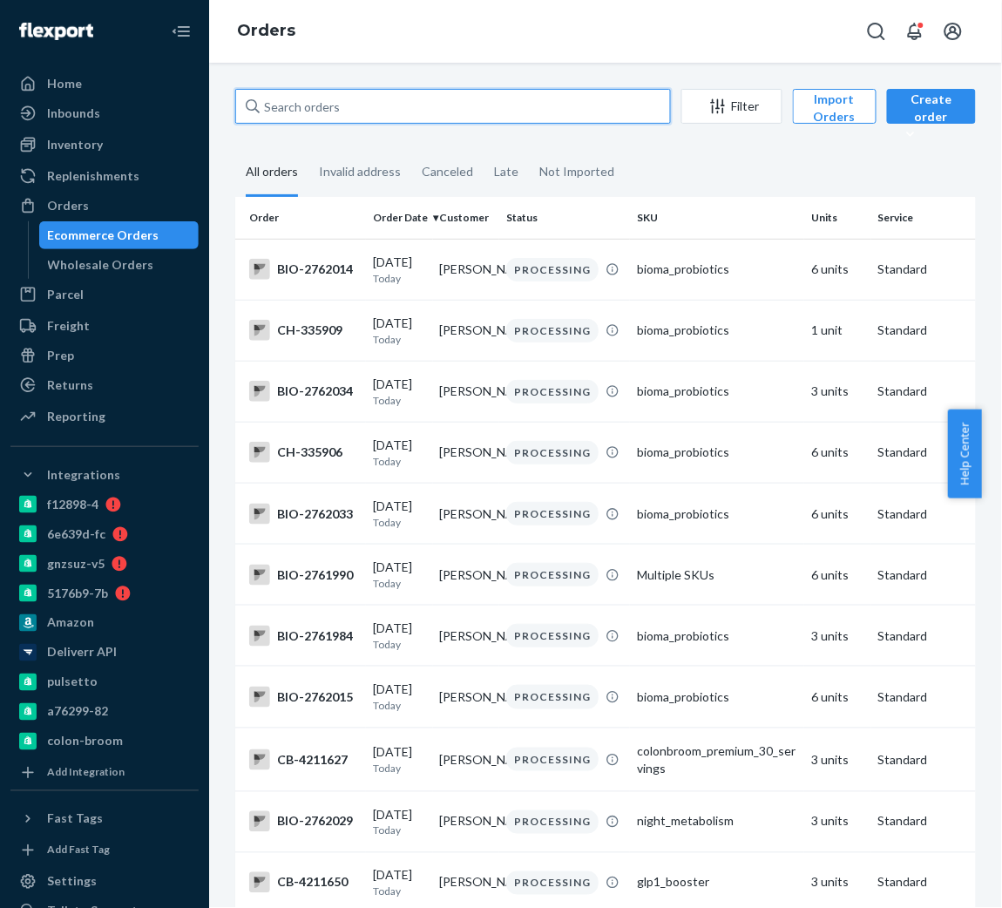
click at [336, 113] on input "text" at bounding box center [453, 106] width 436 height 35
paste input "2756582"
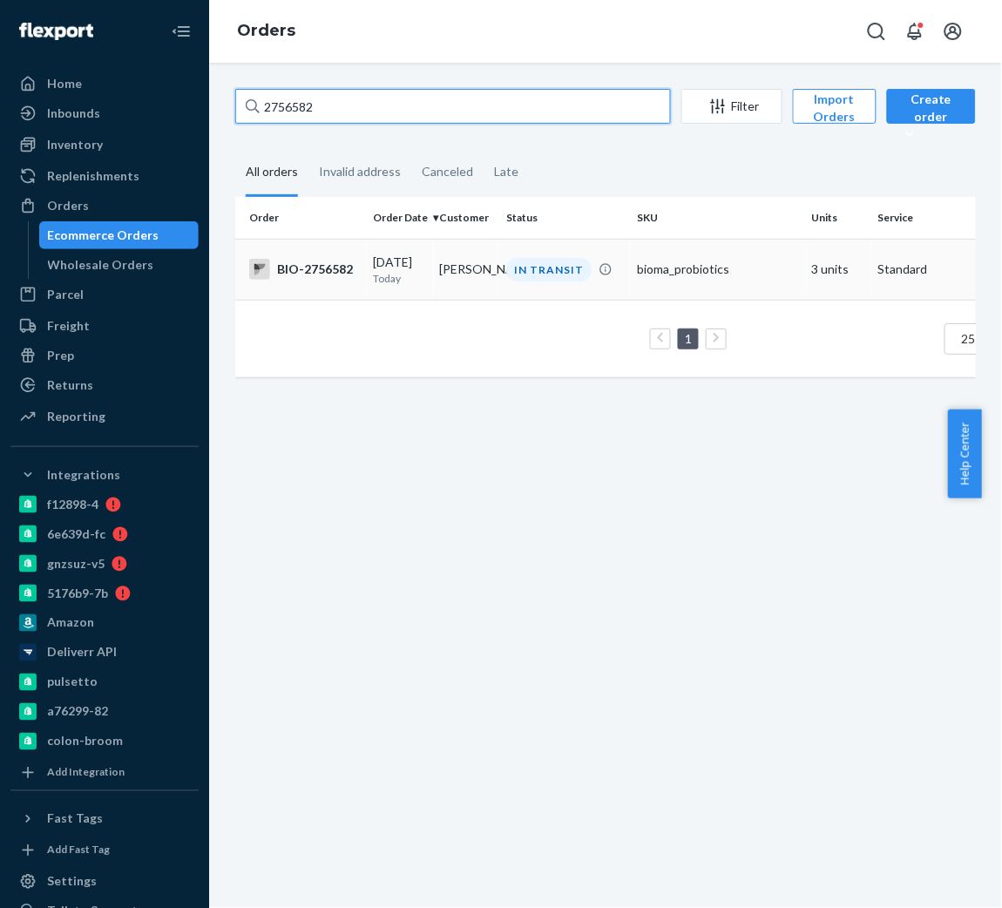
type input "2756582"
click at [326, 261] on div "BIO-2756582" at bounding box center [304, 269] width 110 height 21
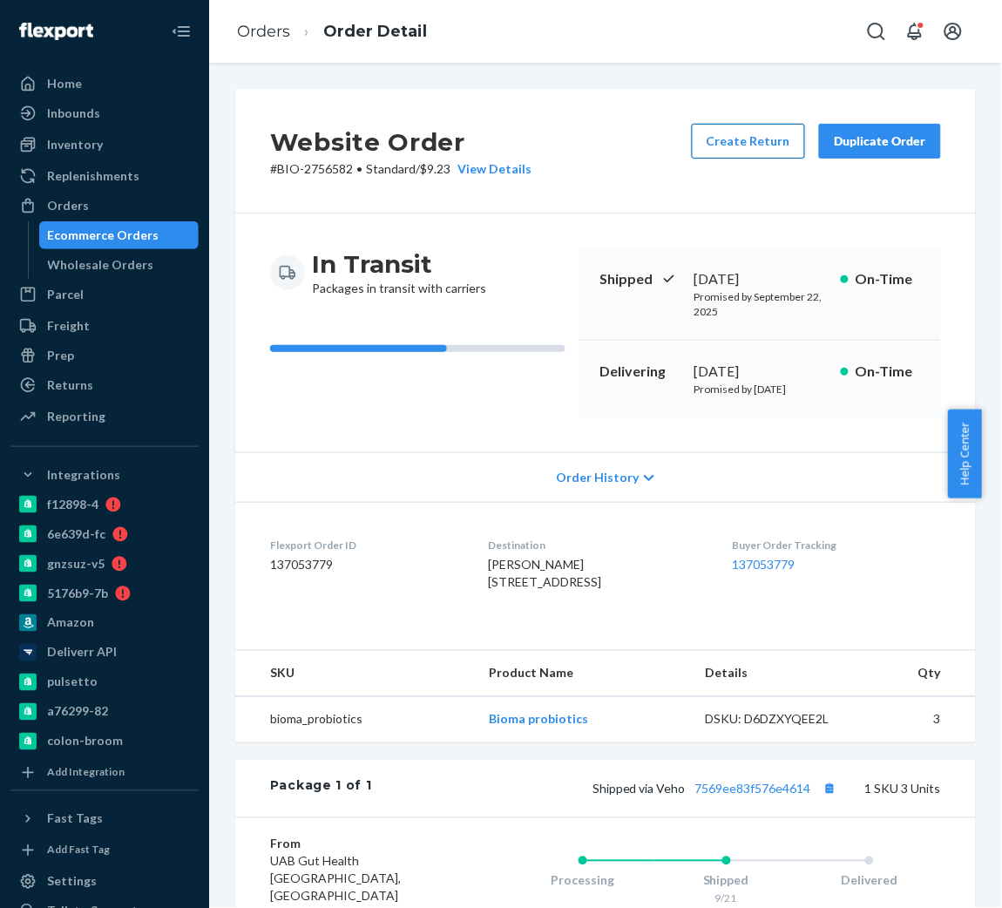
click at [722, 139] on button "Create Return" at bounding box center [748, 141] width 113 height 35
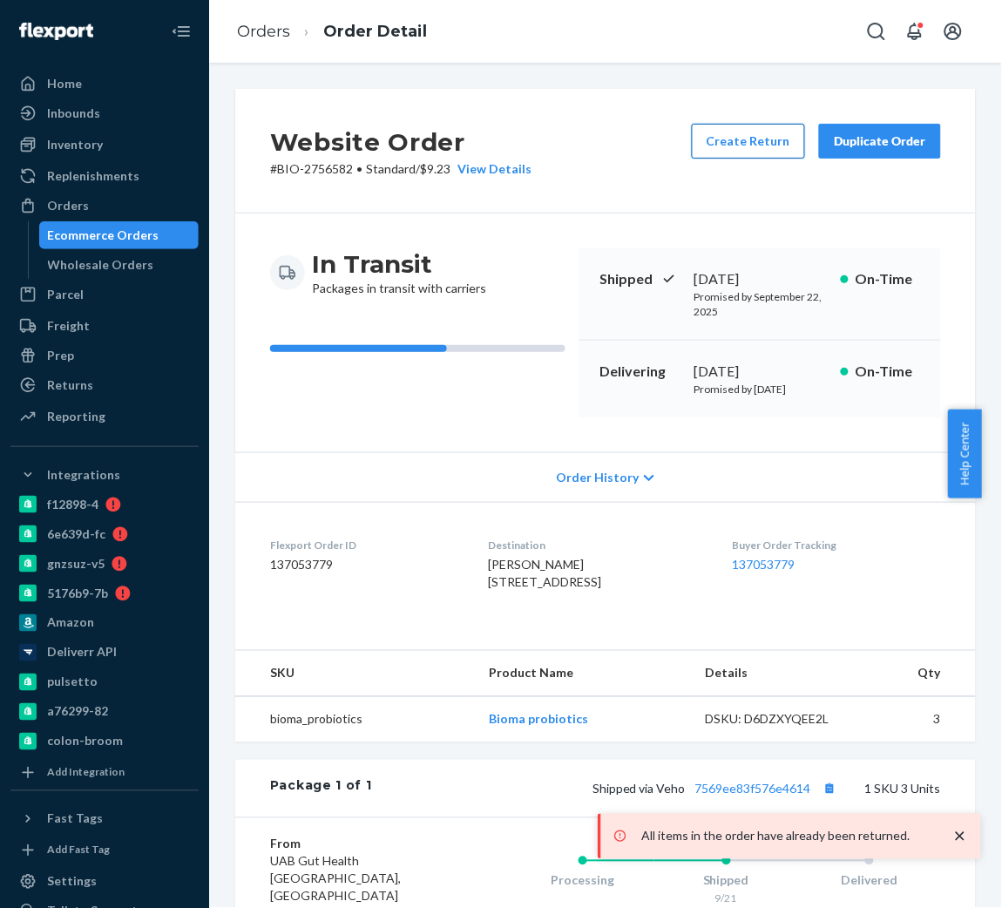
click at [699, 152] on button "Create Return" at bounding box center [748, 141] width 113 height 35
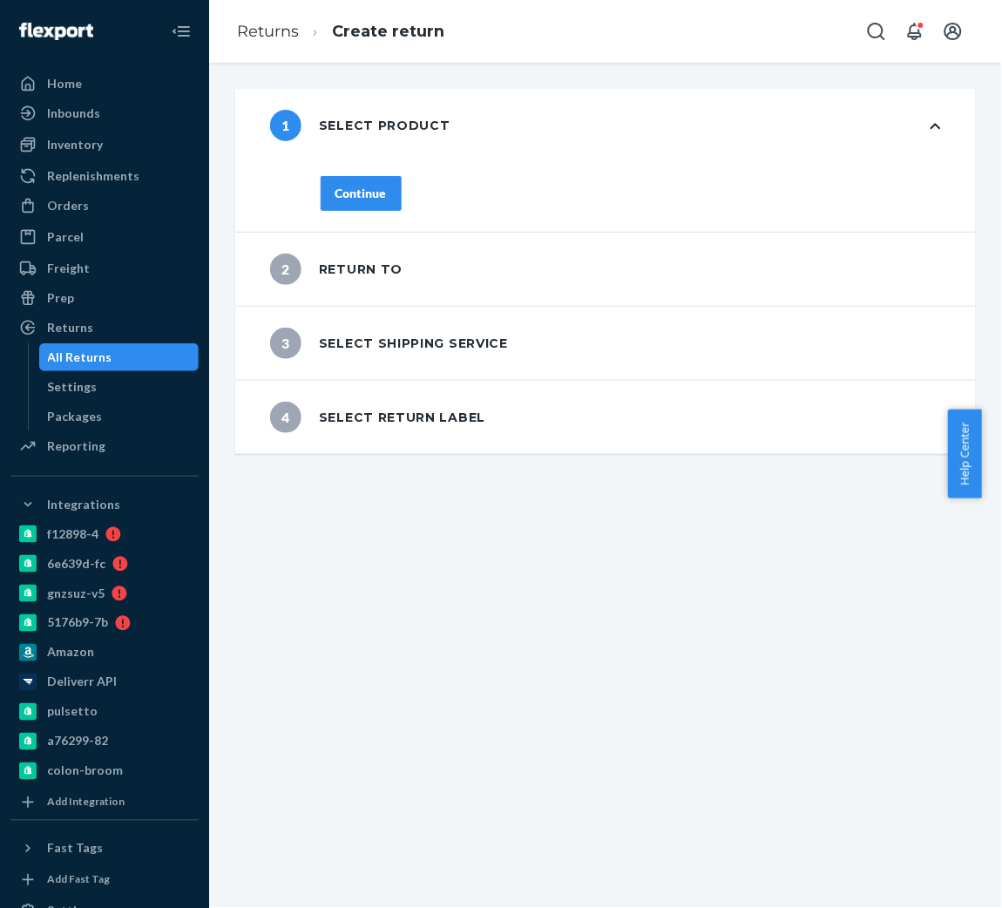
click at [364, 208] on div "Continue" at bounding box center [631, 204] width 690 height 56
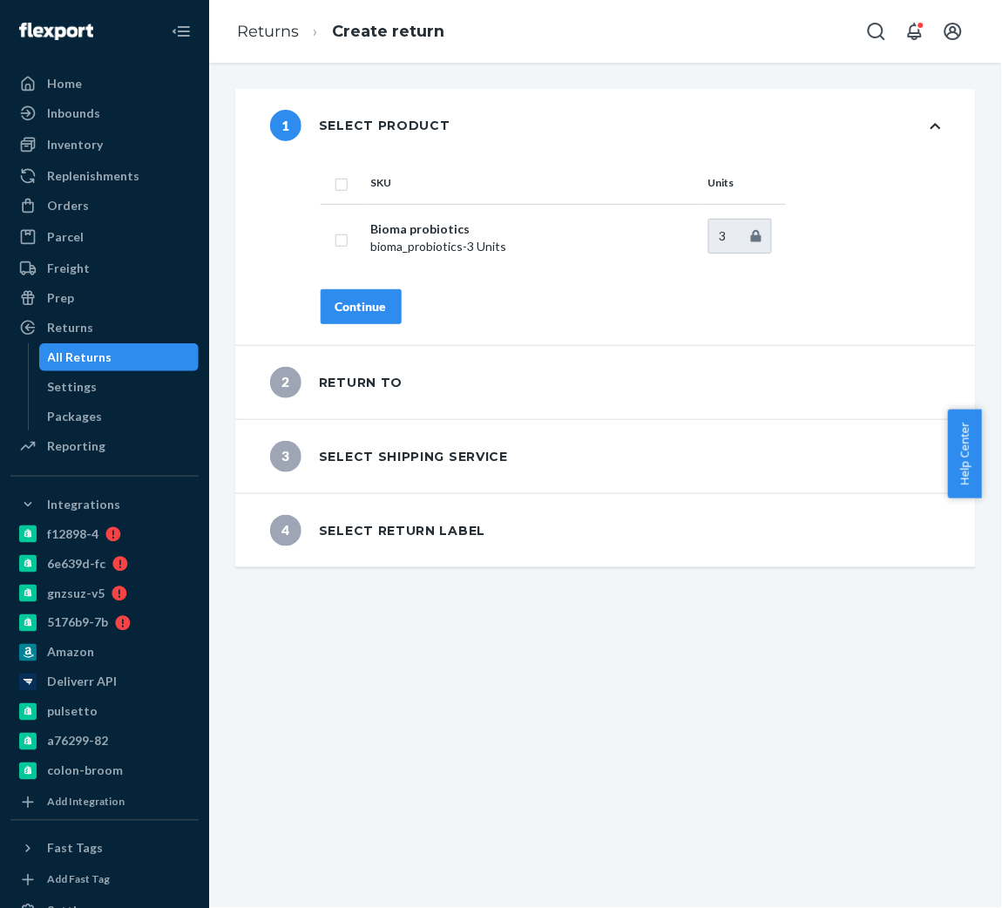
click at [364, 190] on th "SKU" at bounding box center [532, 183] width 337 height 42
click at [344, 187] on input "checkbox" at bounding box center [342, 182] width 14 height 18
checkbox input "true"
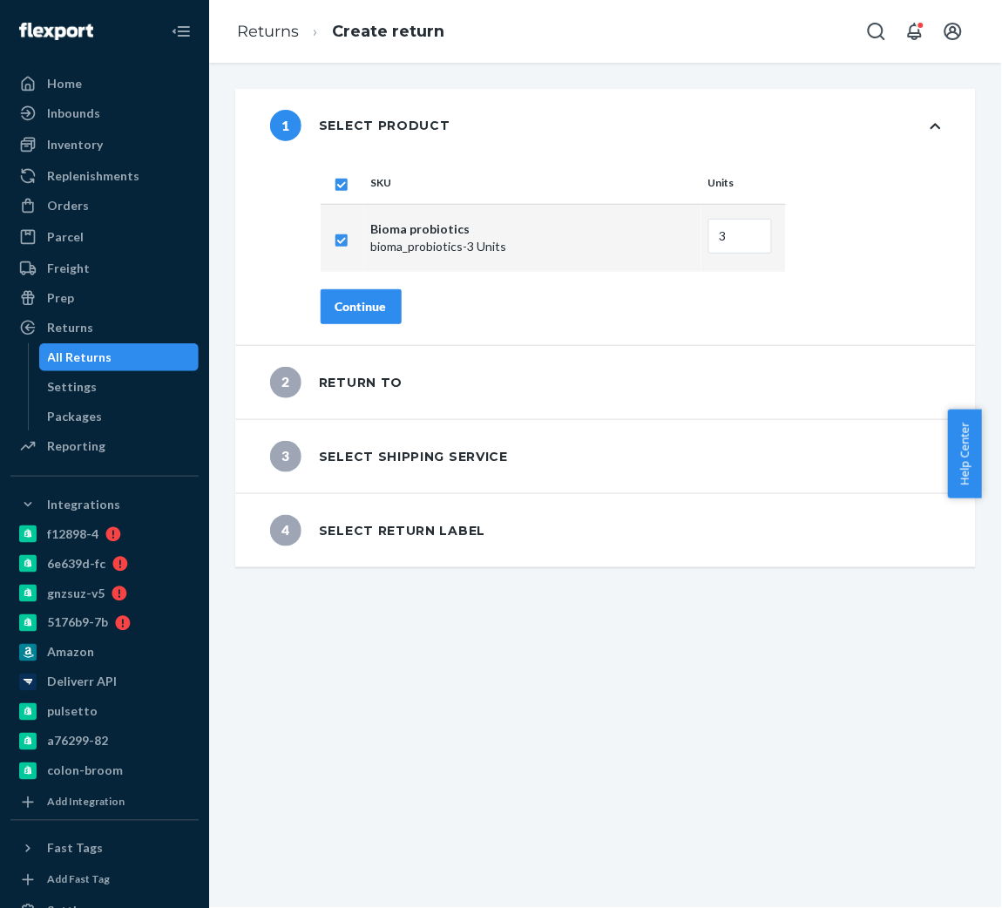
click at [336, 284] on div "SKU Units Bioma probiotics bioma_probiotics - 3 Units 3 Continue" at bounding box center [631, 253] width 690 height 183
click at [348, 301] on div "Continue" at bounding box center [361, 306] width 51 height 17
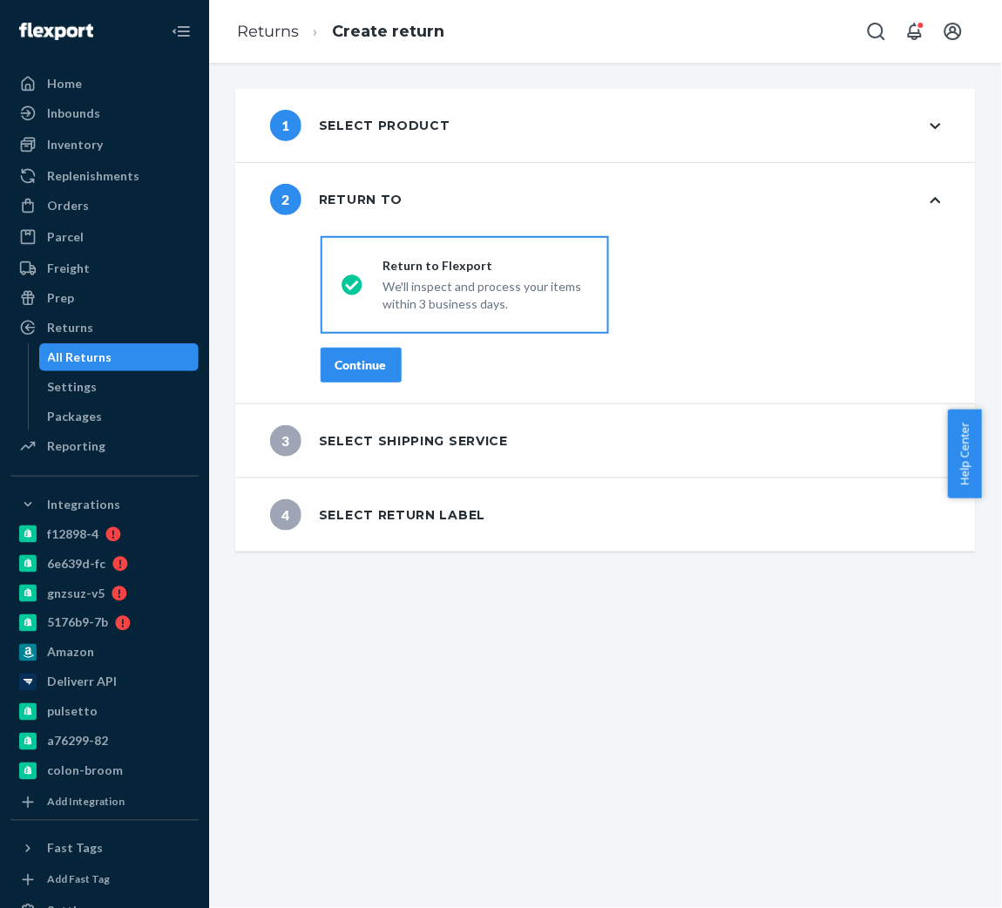
click at [344, 360] on div "Continue" at bounding box center [361, 364] width 51 height 17
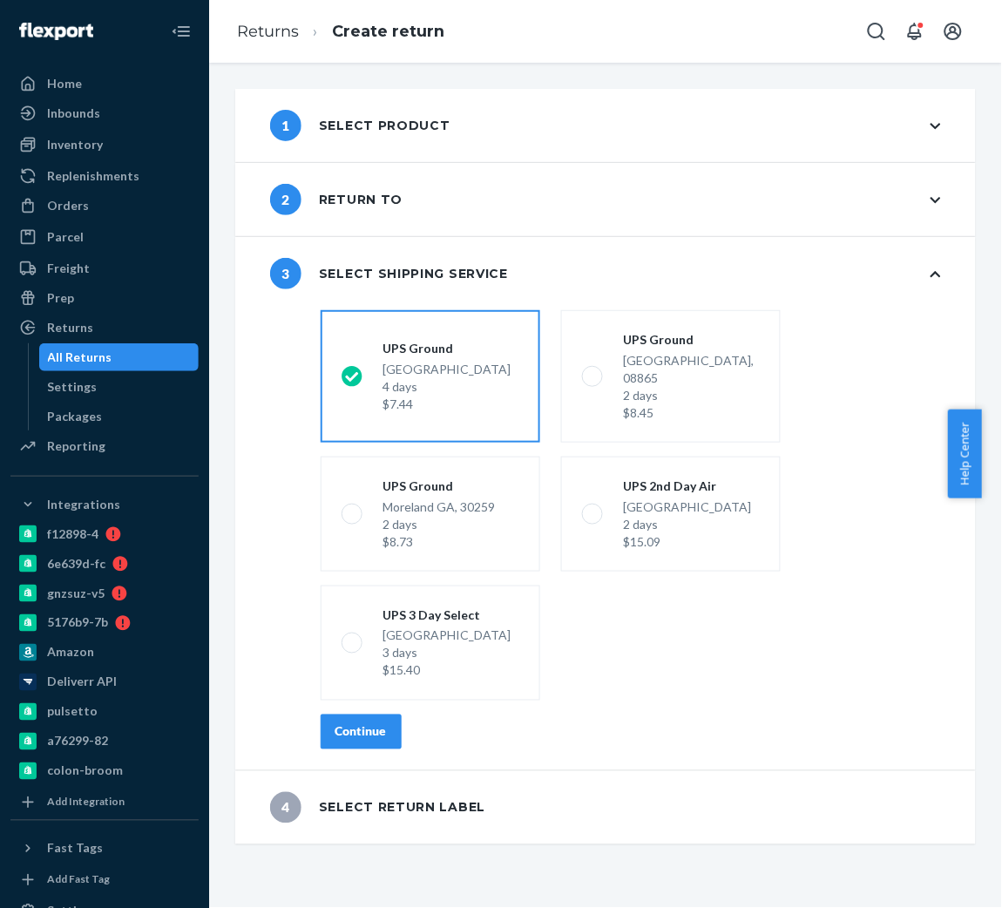
click at [343, 723] on div "Continue" at bounding box center [361, 731] width 51 height 17
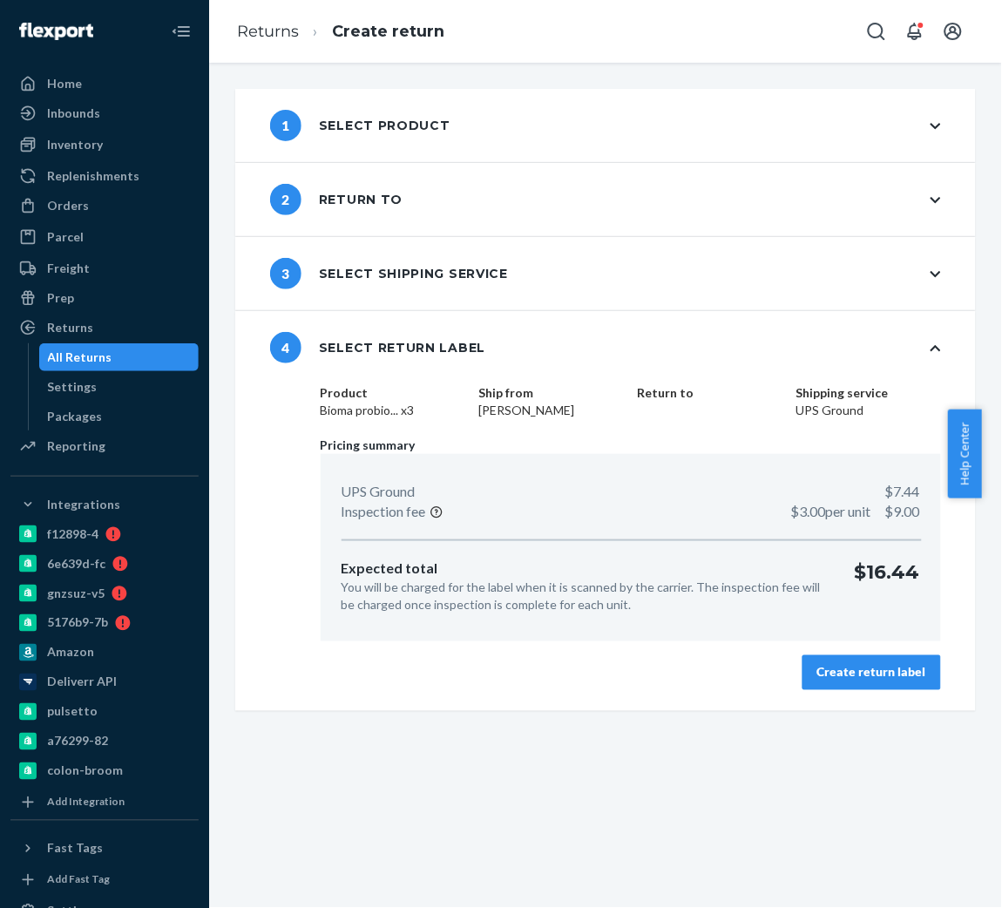
click at [850, 677] on div "Create return label" at bounding box center [871, 672] width 109 height 17
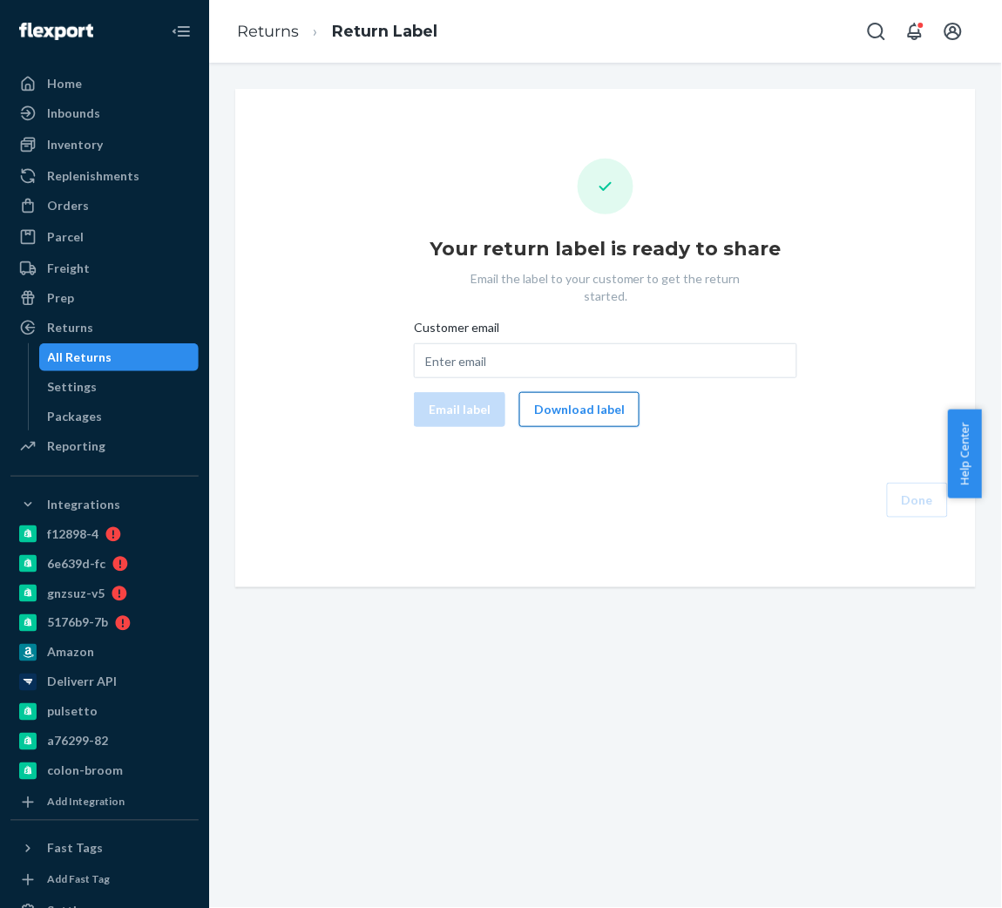
click at [582, 392] on button "Download label" at bounding box center [579, 409] width 120 height 35
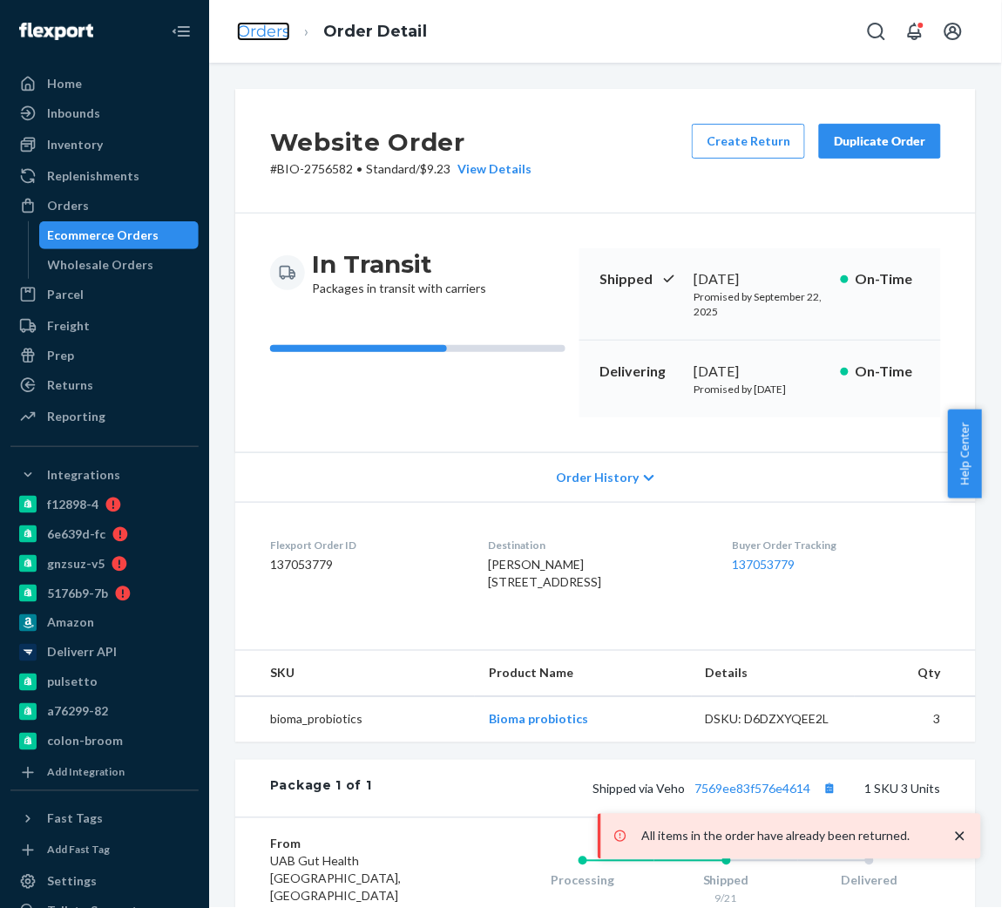
click at [271, 39] on link "Orders" at bounding box center [263, 31] width 53 height 19
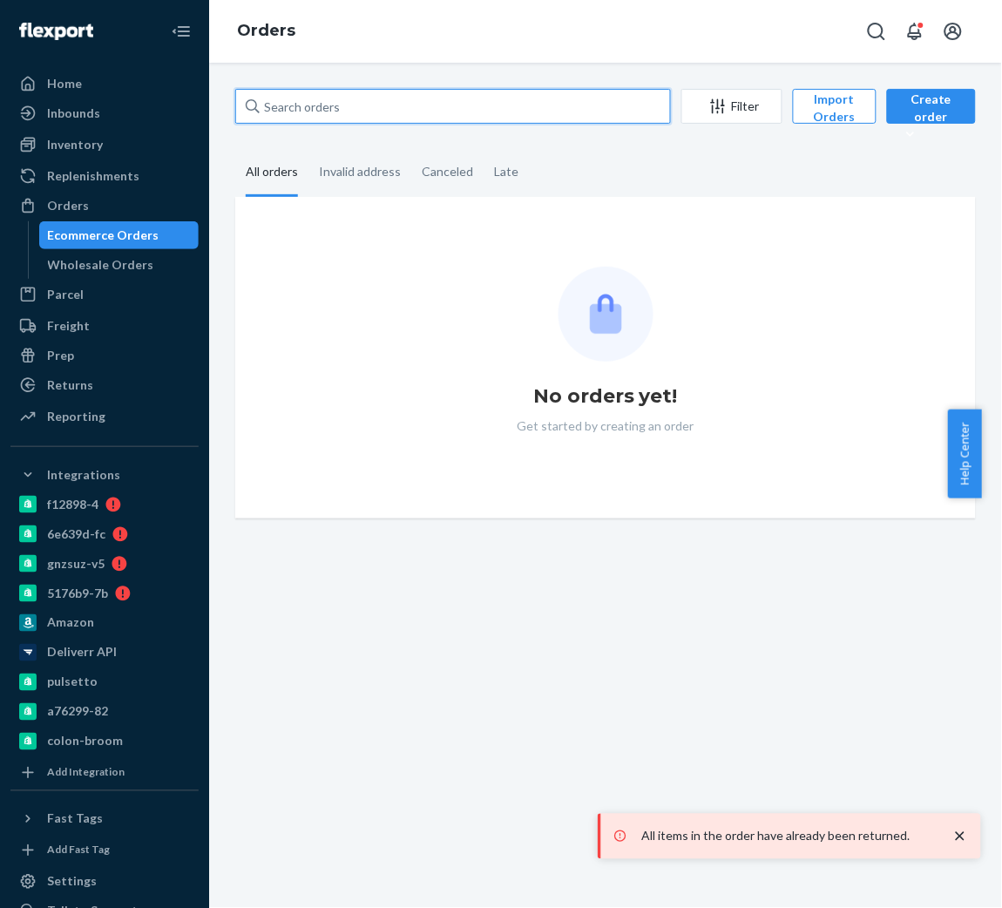
click at [349, 112] on input "text" at bounding box center [453, 106] width 436 height 35
paste input "2710880"
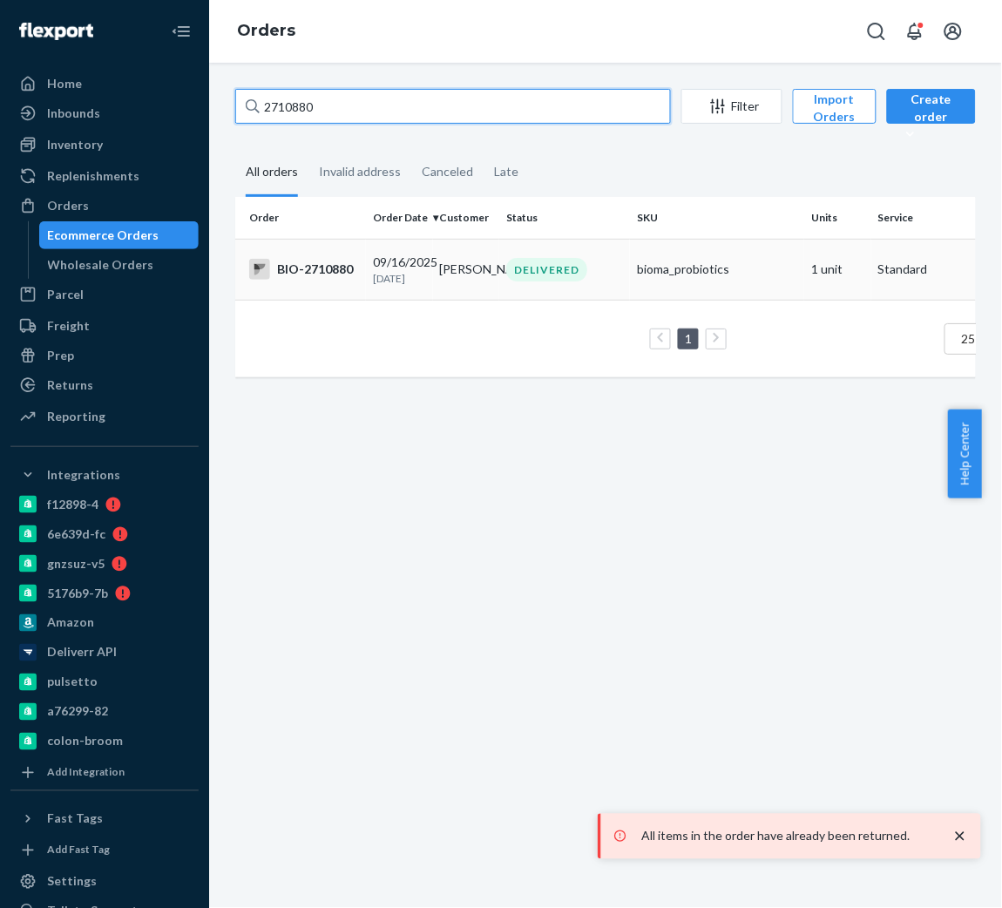
type input "2710880"
click at [317, 282] on td "BIO-2710880" at bounding box center [300, 269] width 131 height 61
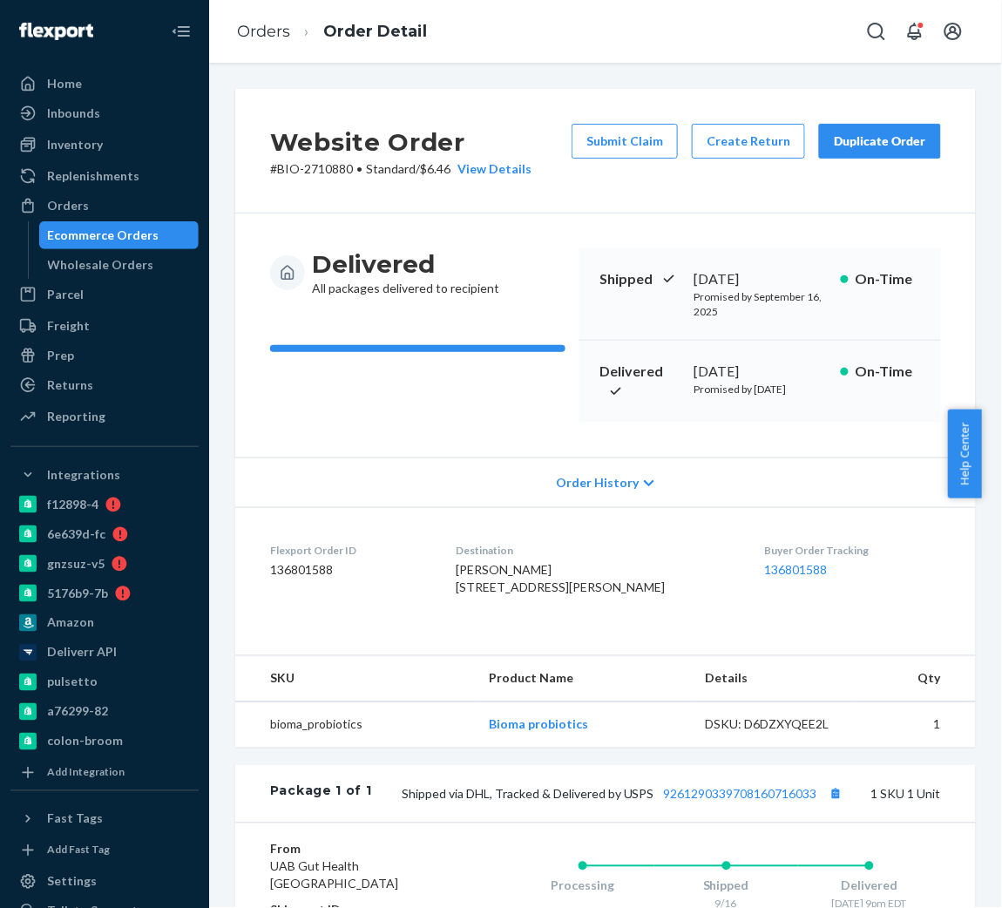
scroll to position [330, 0]
